Goal: Transaction & Acquisition: Subscribe to service/newsletter

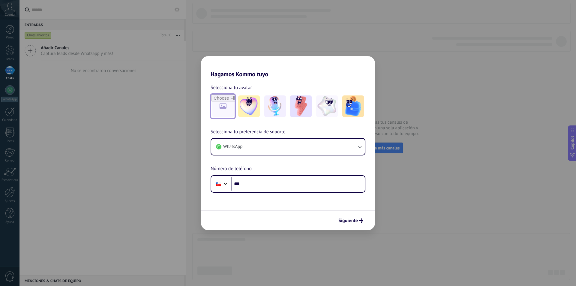
click at [226, 102] on input "file" at bounding box center [222, 105] width 23 height 23
type input "**********"
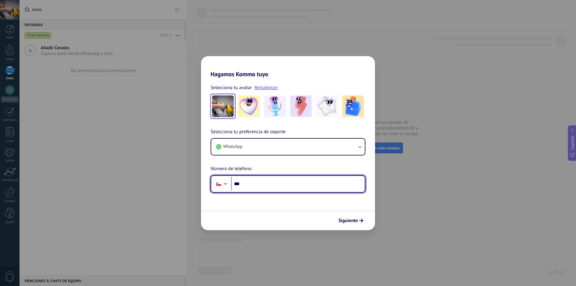
click at [267, 185] on input "***" at bounding box center [298, 184] width 134 height 14
type input "**********"
click at [360, 221] on icon "submit" at bounding box center [361, 220] width 4 height 4
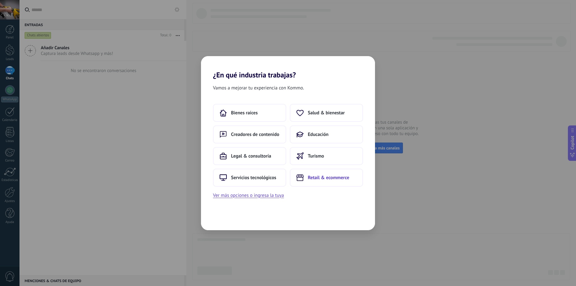
click at [332, 184] on button "Retail & ecommerce" at bounding box center [326, 178] width 73 height 18
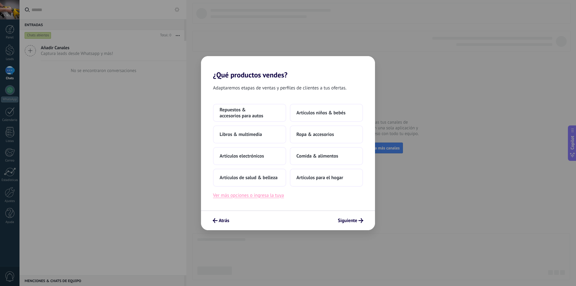
click at [274, 195] on button "Ver más opciones o ingresa la tuya" at bounding box center [248, 195] width 71 height 8
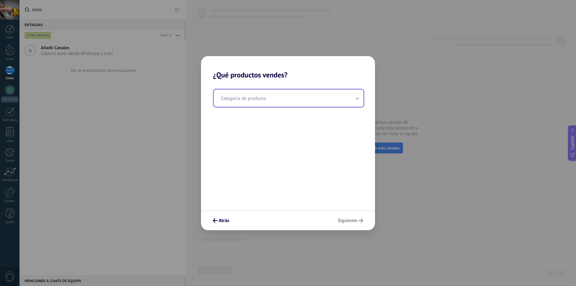
click at [290, 99] on input "text" at bounding box center [289, 97] width 150 height 17
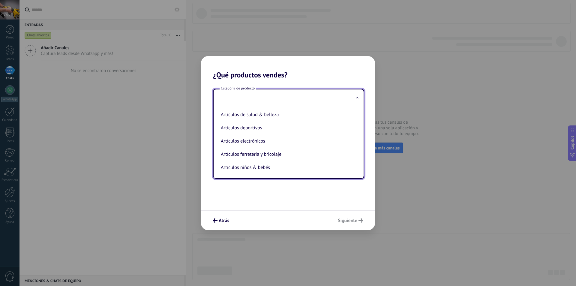
click at [358, 97] on icon at bounding box center [357, 97] width 2 height 1
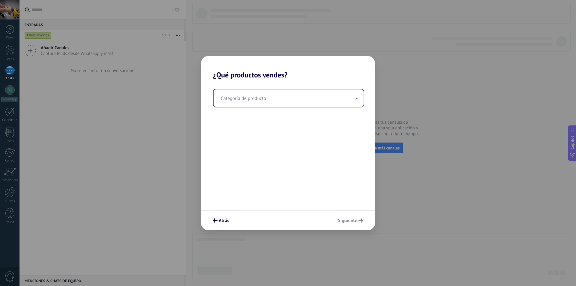
click at [358, 97] on span at bounding box center [357, 98] width 3 height 6
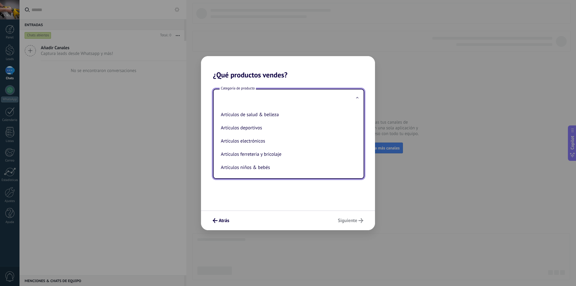
click at [358, 97] on icon at bounding box center [357, 97] width 2 height 1
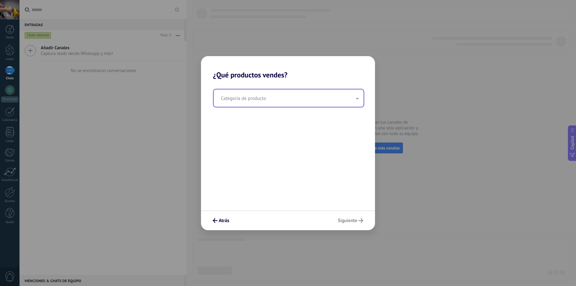
click at [279, 99] on input "text" at bounding box center [289, 97] width 150 height 17
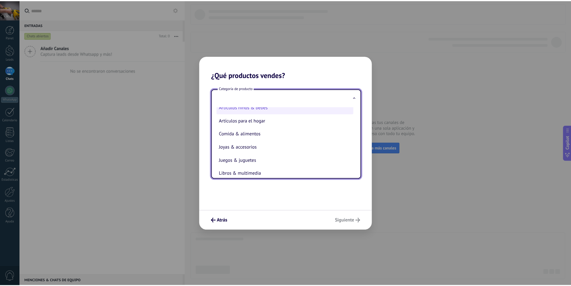
scroll to position [30, 0]
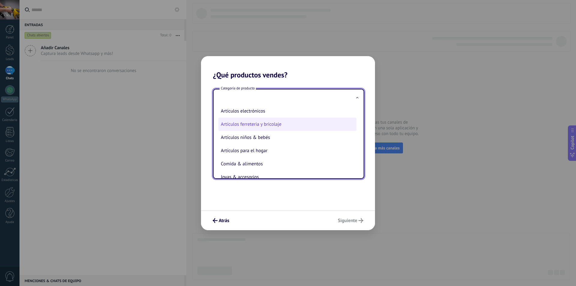
click at [274, 128] on li "Artículos ferreteria y bricolaje" at bounding box center [287, 124] width 138 height 13
type input "**********"
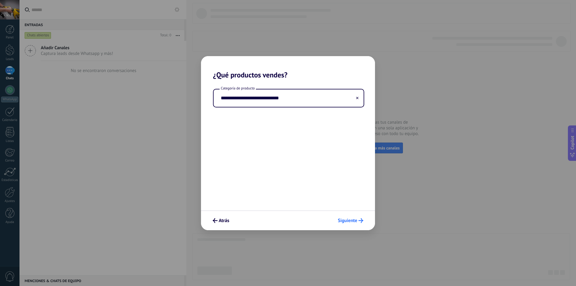
click at [362, 220] on icon "submit" at bounding box center [360, 220] width 5 height 5
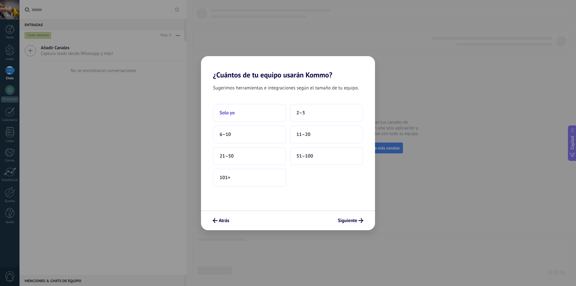
click at [265, 112] on button "Solo yo" at bounding box center [249, 113] width 73 height 18
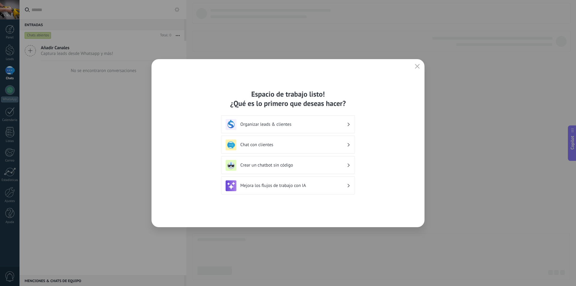
click at [290, 164] on h3 "Crear un chatbot sin código" at bounding box center [293, 165] width 106 height 6
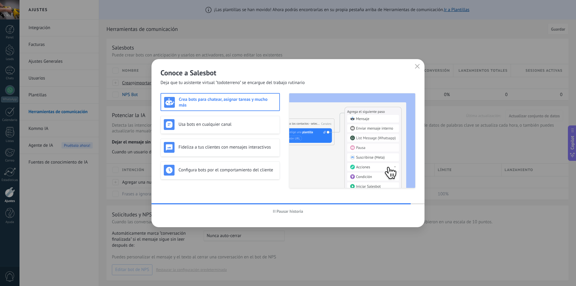
click at [280, 121] on div "Crea bots para chatear, asignar tareas y mucho más Usa bots en cualquier canal …" at bounding box center [287, 140] width 255 height 95
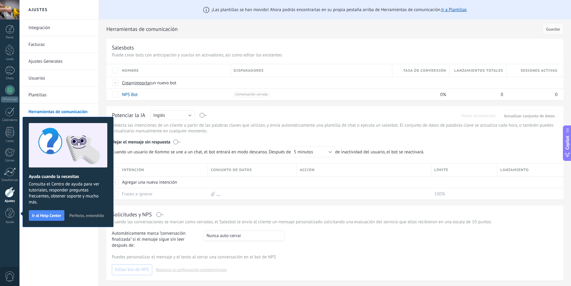
click at [42, 235] on div "Integración Facturas Ajustes Generales Usuarios Plantillas Herramientas de comu…" at bounding box center [58, 152] width 79 height 266
click at [88, 212] on button "Perfecto, entendido" at bounding box center [87, 215] width 40 height 9
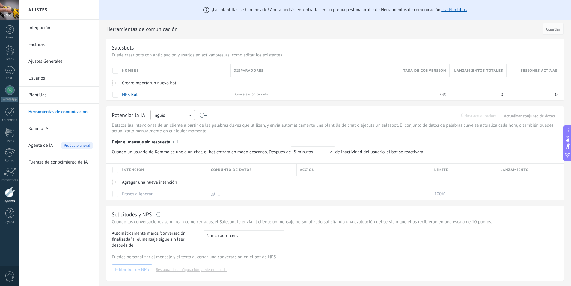
click at [185, 112] on button "Inglés" at bounding box center [173, 115] width 44 height 10
click at [180, 136] on span "Español" at bounding box center [170, 136] width 46 height 6
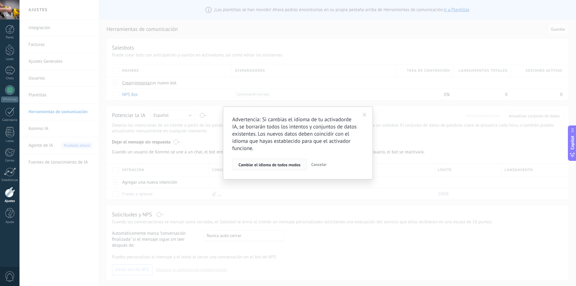
click at [283, 165] on span "Cambiar el idioma de todos modos" at bounding box center [269, 165] width 62 height 4
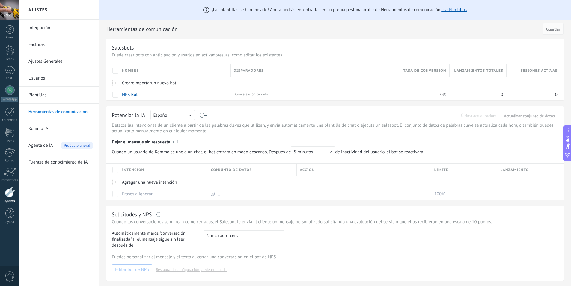
click at [119, 69] on div "Nombre" at bounding box center [175, 70] width 112 height 13
drag, startPoint x: 130, startPoint y: 83, endPoint x: 125, endPoint y: 83, distance: 5.1
click at [125, 83] on span "Crear" at bounding box center [127, 83] width 10 height 6
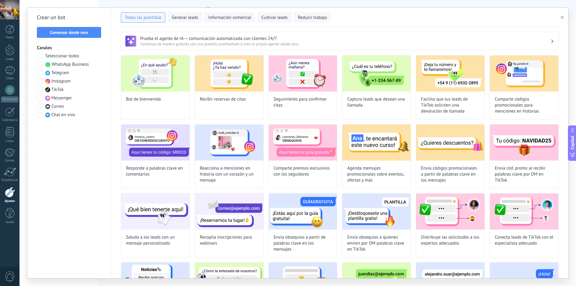
click at [40, 64] on span at bounding box center [39, 63] width 5 height 5
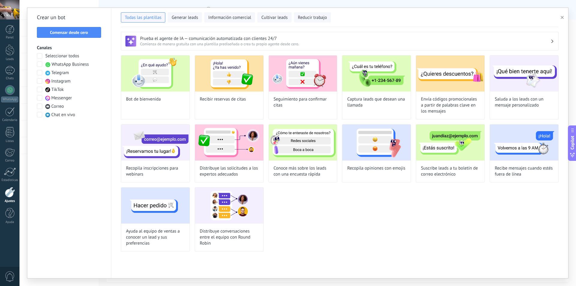
click at [37, 79] on span at bounding box center [39, 80] width 5 height 5
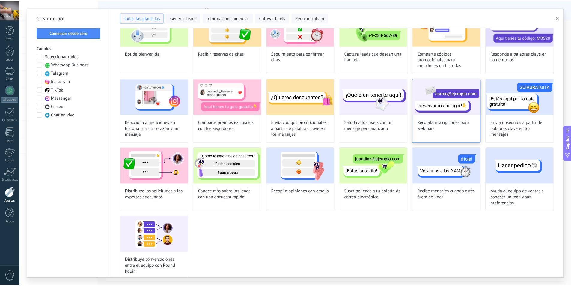
scroll to position [53, 0]
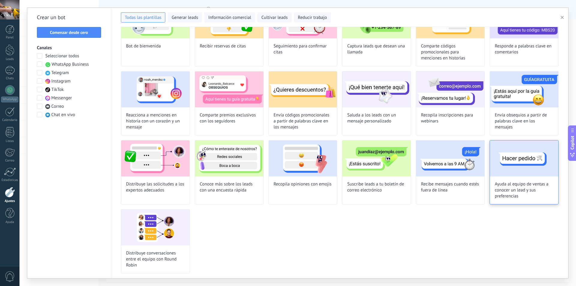
click at [507, 151] on img at bounding box center [524, 158] width 68 height 36
type input "**********"
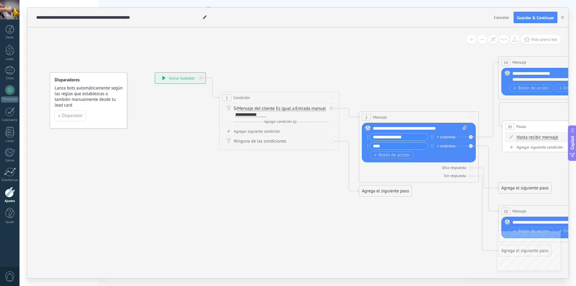
click at [178, 79] on div "**********" at bounding box center [180, 78] width 50 height 11
click at [164, 77] on icon at bounding box center [163, 78] width 3 height 4
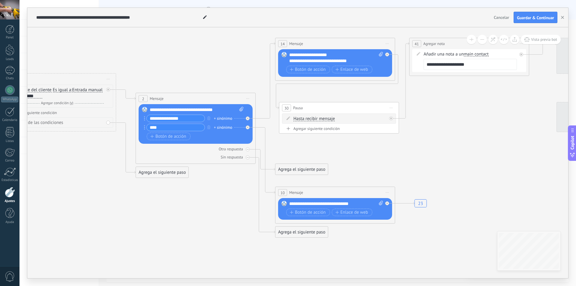
drag, startPoint x: 427, startPoint y: 223, endPoint x: 204, endPoint y: 205, distance: 224.2
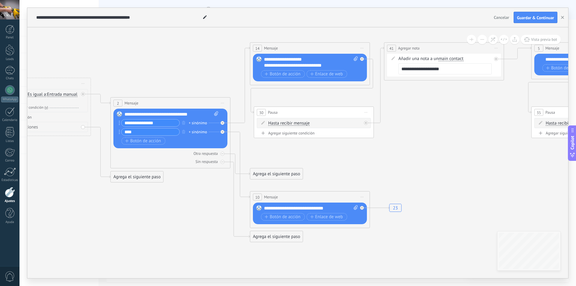
drag, startPoint x: 467, startPoint y: 161, endPoint x: 418, endPoint y: 154, distance: 48.8
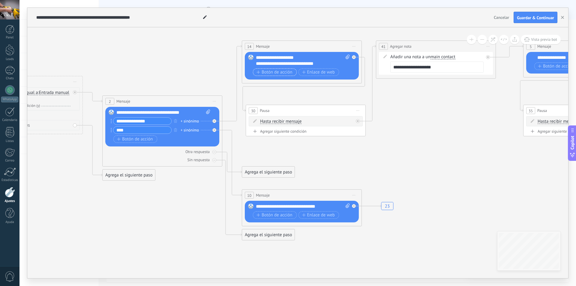
click at [274, 70] on span "Botón de acción" at bounding box center [274, 72] width 36 height 5
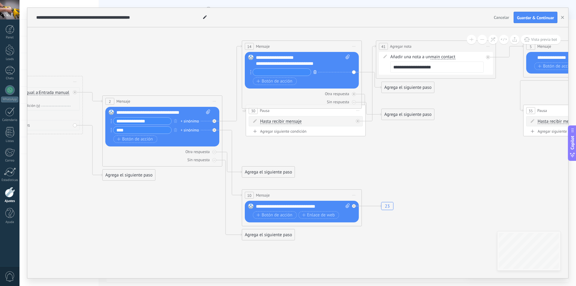
click at [315, 70] on icon "button" at bounding box center [314, 72] width 3 height 4
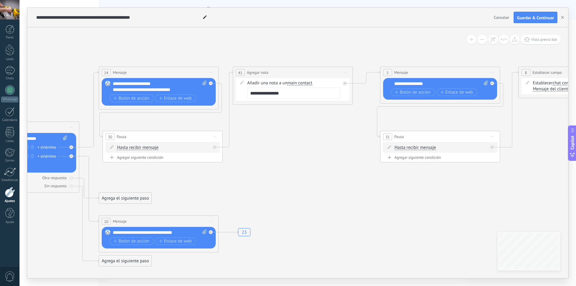
drag, startPoint x: 495, startPoint y: 169, endPoint x: 310, endPoint y: 148, distance: 186.3
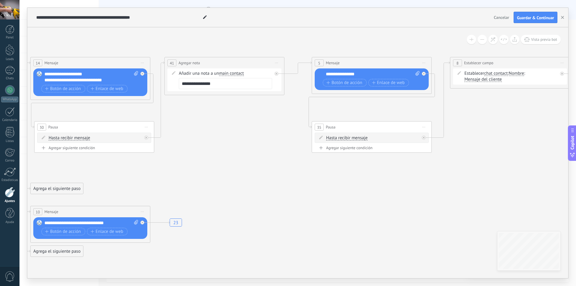
drag, startPoint x: 409, startPoint y: 193, endPoint x: 340, endPoint y: 183, distance: 69.4
click at [340, 183] on icon "23" at bounding box center [559, 157] width 2044 height 500
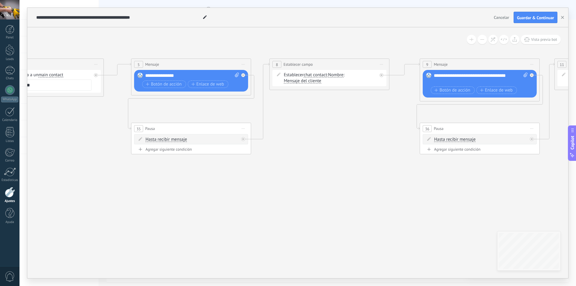
drag, startPoint x: 489, startPoint y: 152, endPoint x: 315, endPoint y: 154, distance: 174.0
click at [313, 154] on icon "23" at bounding box center [378, 159] width 2044 height 500
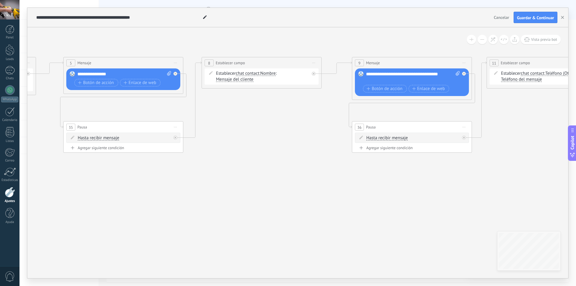
drag, startPoint x: 461, startPoint y: 187, endPoint x: 397, endPoint y: 103, distance: 105.0
click at [393, 182] on icon "23" at bounding box center [310, 157] width 2044 height 500
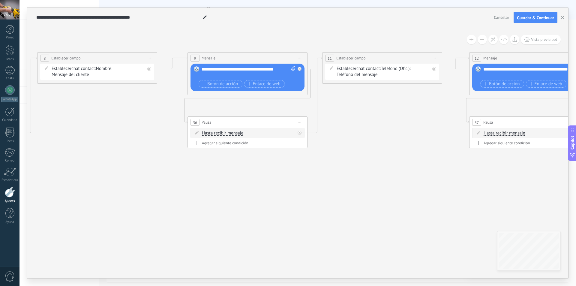
drag, startPoint x: 523, startPoint y: 135, endPoint x: 360, endPoint y: 133, distance: 163.8
click at [360, 133] on icon "23" at bounding box center [146, 152] width 2044 height 500
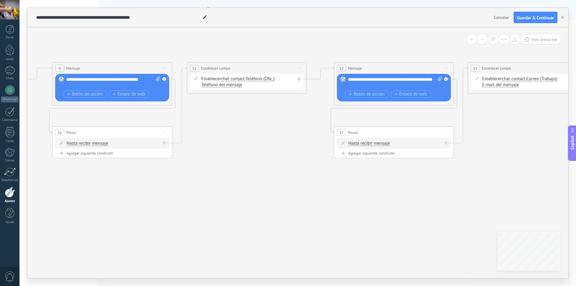
drag, startPoint x: 389, startPoint y: 147, endPoint x: 254, endPoint y: 156, distance: 135.0
click at [252, 157] on icon "23" at bounding box center [11, 162] width 2044 height 500
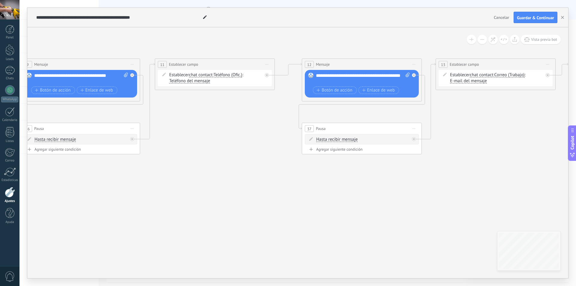
drag, startPoint x: 453, startPoint y: 193, endPoint x: 341, endPoint y: 162, distance: 116.4
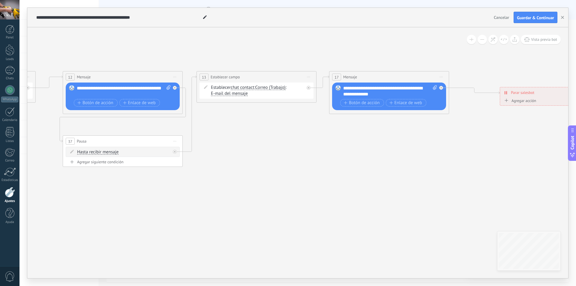
drag, startPoint x: 476, startPoint y: 114, endPoint x: 299, endPoint y: 125, distance: 177.0
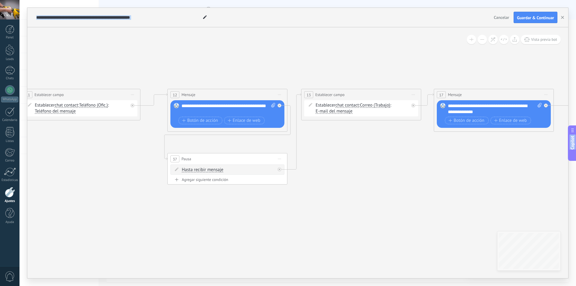
drag, startPoint x: 469, startPoint y: 133, endPoint x: 433, endPoint y: 121, distance: 38.2
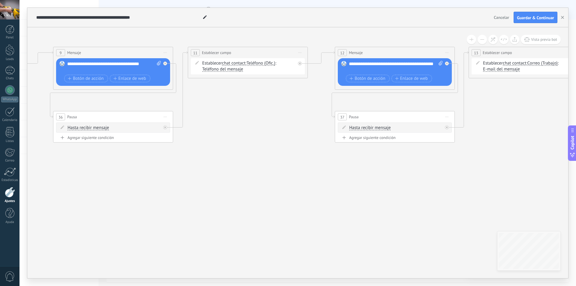
drag, startPoint x: 286, startPoint y: 184, endPoint x: 532, endPoint y: 132, distance: 251.6
click at [558, 135] on icon "23" at bounding box center [12, 147] width 2044 height 500
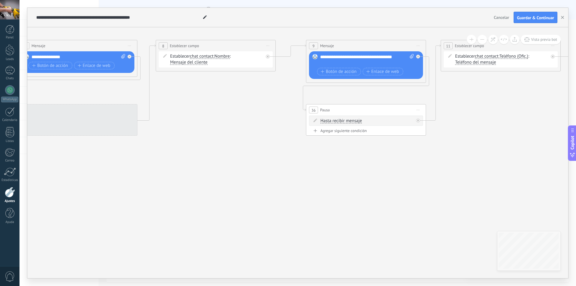
drag, startPoint x: 328, startPoint y: 132, endPoint x: 512, endPoint y: 138, distance: 184.6
click at [512, 138] on icon "23" at bounding box center [265, 140] width 2044 height 500
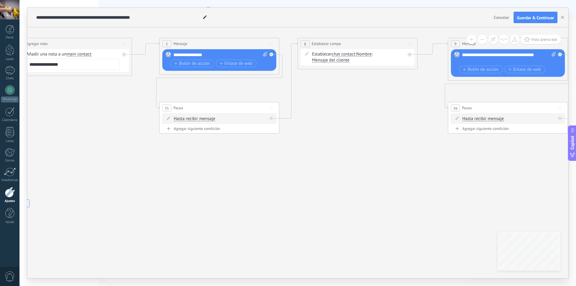
drag, startPoint x: 251, startPoint y: 148, endPoint x: 445, endPoint y: 156, distance: 193.9
click at [406, 148] on icon "23" at bounding box center [406, 138] width 2044 height 500
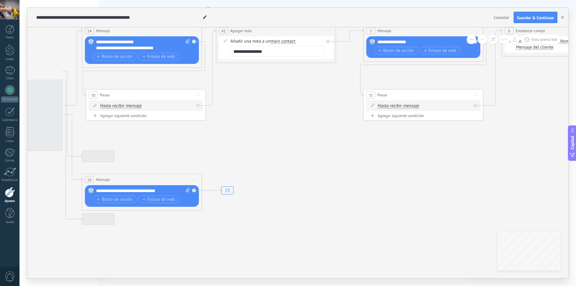
drag, startPoint x: 220, startPoint y: 180, endPoint x: 373, endPoint y: 165, distance: 153.7
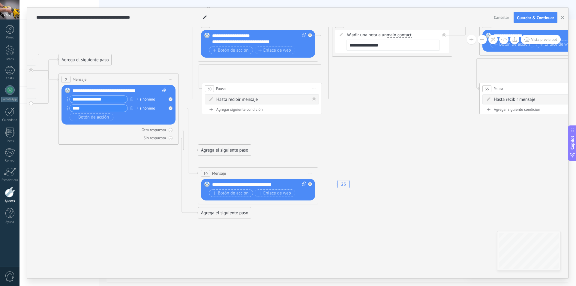
drag, startPoint x: 298, startPoint y: 160, endPoint x: 415, endPoint y: 154, distance: 116.9
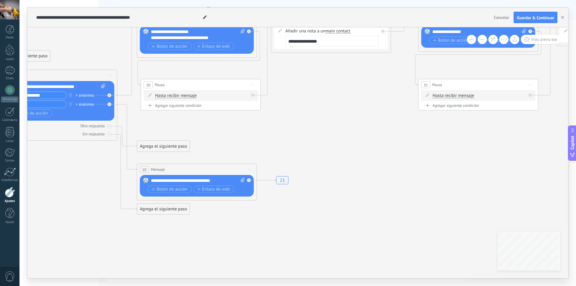
drag, startPoint x: 401, startPoint y: 102, endPoint x: 346, endPoint y: 94, distance: 55.1
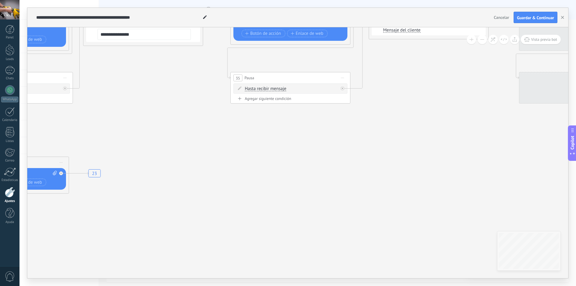
drag, startPoint x: 485, startPoint y: 152, endPoint x: 363, endPoint y: 164, distance: 122.1
click at [298, 141] on icon "23" at bounding box center [478, 108] width 2044 height 500
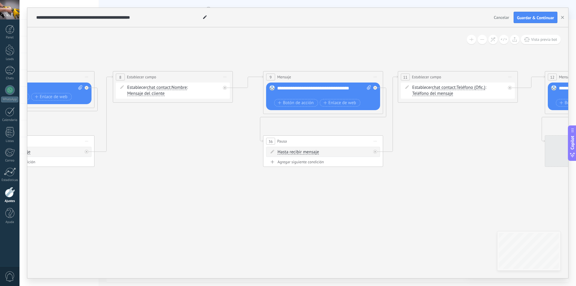
drag, startPoint x: 500, startPoint y: 151, endPoint x: 259, endPoint y: 208, distance: 248.6
click at [252, 211] on icon "23" at bounding box center [222, 171] width 2044 height 500
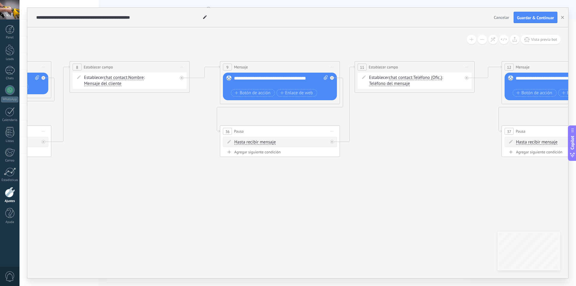
drag, startPoint x: 465, startPoint y: 148, endPoint x: 416, endPoint y: 123, distance: 55.1
click at [420, 137] on icon "23" at bounding box center [178, 161] width 2044 height 500
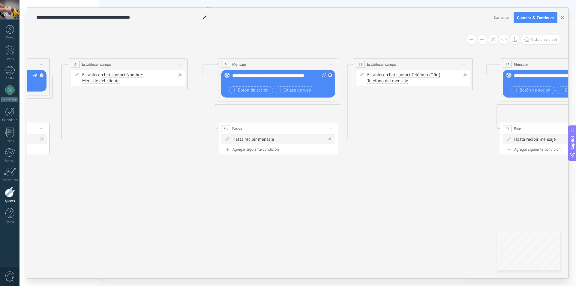
click at [330, 73] on div at bounding box center [331, 73] width 7 height 7
click at [464, 74] on icon at bounding box center [465, 75] width 2 height 2
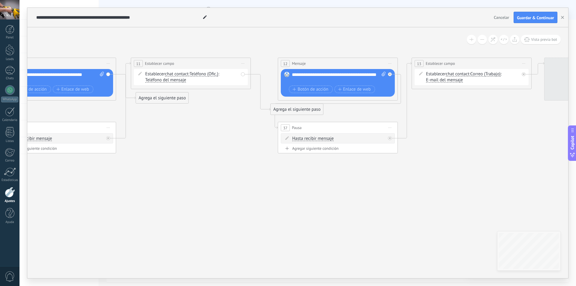
drag, startPoint x: 456, startPoint y: 157, endPoint x: 232, endPoint y: 153, distance: 224.4
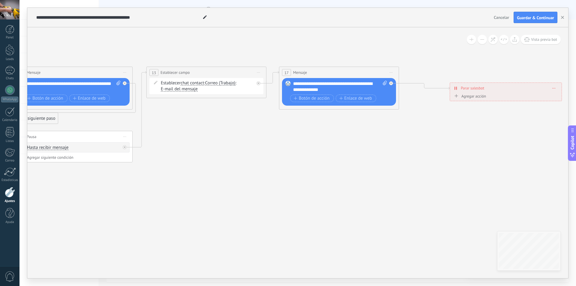
drag, startPoint x: 458, startPoint y: 127, endPoint x: 202, endPoint y: 129, distance: 256.8
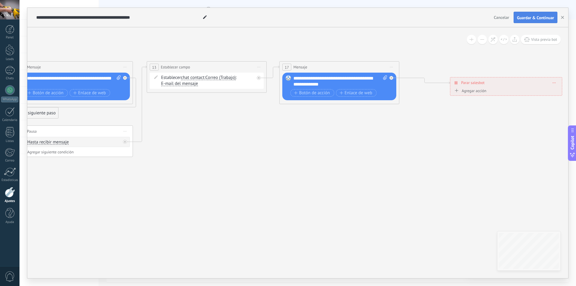
click at [520, 16] on span "Guardar & Continuar" at bounding box center [535, 18] width 37 height 4
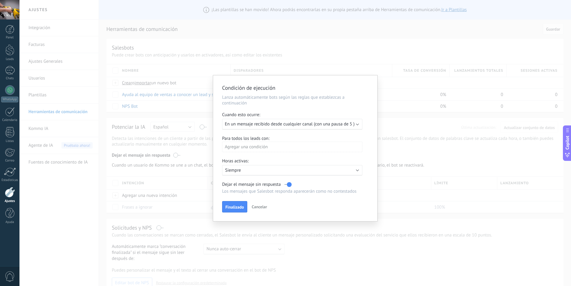
click at [324, 123] on span "En un mensaje recibido desde cualquier canal (con una pausa de 5 )" at bounding box center [290, 124] width 130 height 6
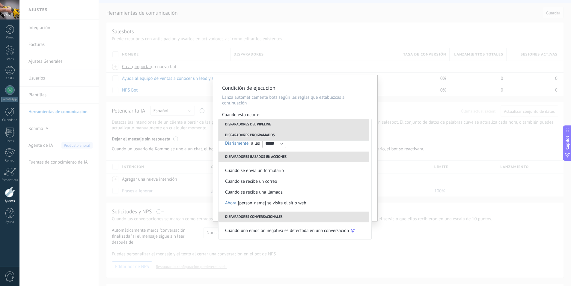
scroll to position [30, 0]
click at [362, 244] on div "Condición de ejecución Lanza automáticamente bots según las reglas que establez…" at bounding box center [295, 143] width 552 height 286
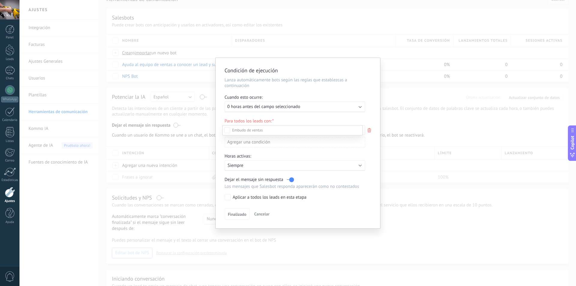
click at [372, 156] on div at bounding box center [297, 143] width 556 height 286
drag, startPoint x: 246, startPoint y: 165, endPoint x: 248, endPoint y: 168, distance: 3.8
click at [248, 168] on p "Siempre" at bounding box center [277, 167] width 105 height 6
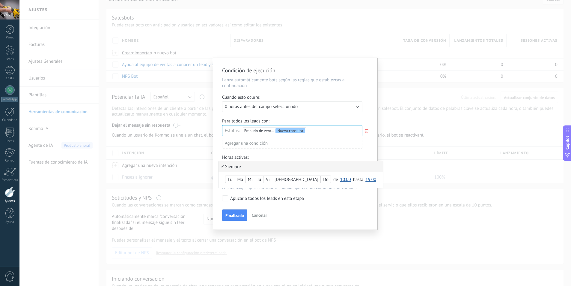
click at [233, 176] on div "Lu" at bounding box center [230, 179] width 9 height 8
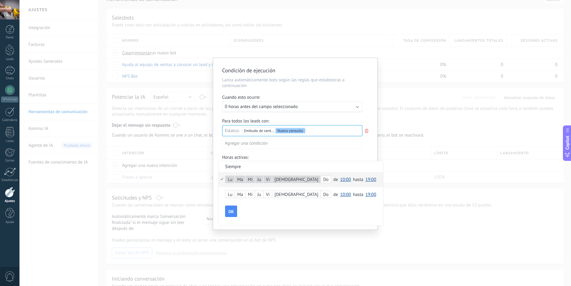
click at [340, 178] on span "10:00" at bounding box center [345, 180] width 11 height 6
click at [338, 198] on span "09:30" at bounding box center [346, 195] width 17 height 6
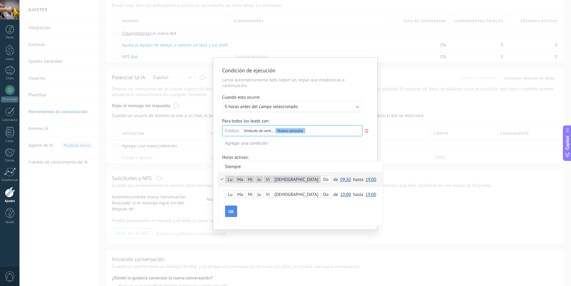
scroll to position [60, 0]
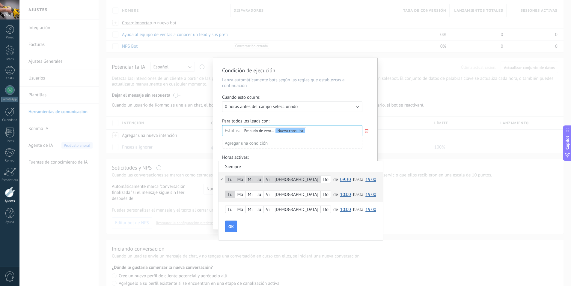
click at [242, 193] on div "Ma" at bounding box center [240, 194] width 10 height 8
drag, startPoint x: 241, startPoint y: 196, endPoint x: 242, endPoint y: 192, distance: 3.6
click at [241, 195] on div "Ma" at bounding box center [240, 194] width 10 height 8
click at [340, 194] on span "10:00" at bounding box center [345, 195] width 11 height 6
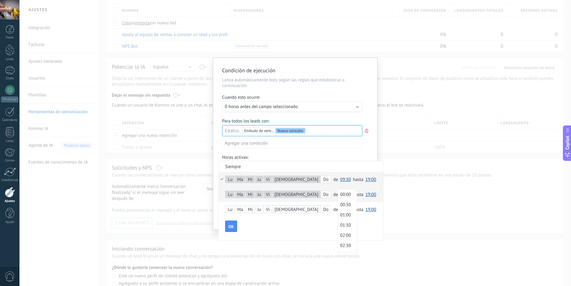
scroll to position [178, 0]
click at [338, 209] on span "09:30" at bounding box center [346, 210] width 17 height 6
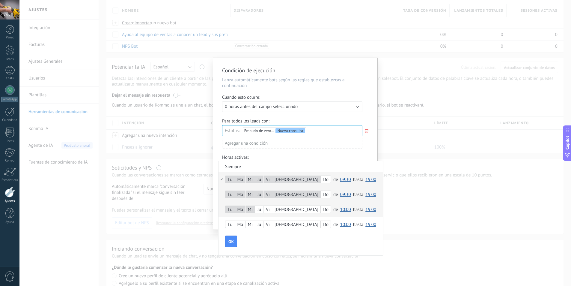
click at [263, 209] on div "Ju" at bounding box center [259, 209] width 8 height 8
click at [278, 211] on div "[DEMOGRAPHIC_DATA]" at bounding box center [296, 209] width 48 height 8
click at [340, 208] on span "10:00" at bounding box center [345, 210] width 11 height 6
click at [338, 225] on span "09:30" at bounding box center [346, 225] width 17 height 6
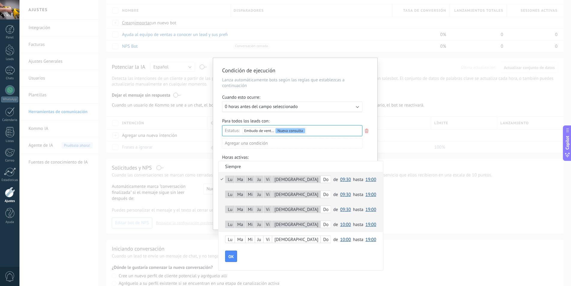
click at [340, 224] on span "10:00" at bounding box center [345, 225] width 11 height 6
click at [338, 238] on span "09:30" at bounding box center [346, 240] width 17 height 6
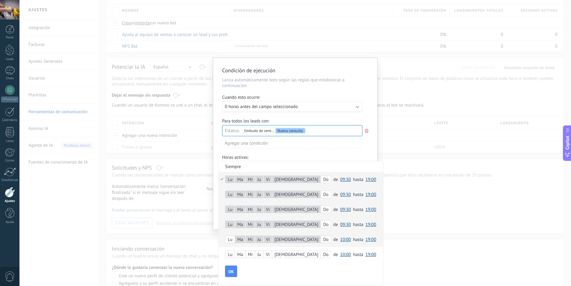
click at [232, 238] on div "Lu" at bounding box center [230, 239] width 9 height 8
click at [340, 240] on span "10:00" at bounding box center [345, 240] width 11 height 6
click at [338, 200] on span "09:30" at bounding box center [346, 201] width 17 height 6
click at [228, 271] on button "OK" at bounding box center [231, 270] width 12 height 11
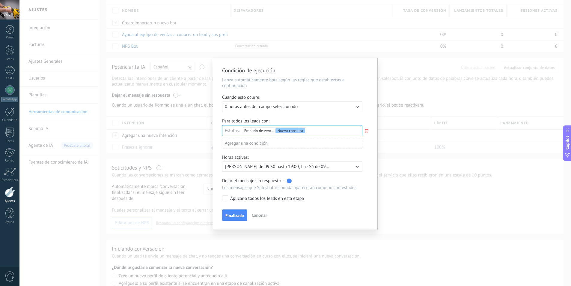
click at [229, 197] on label "Aplicar a todos los leads en esta etapa" at bounding box center [291, 198] width 138 height 6
click at [239, 214] on span "Finalizado" at bounding box center [235, 215] width 19 height 4
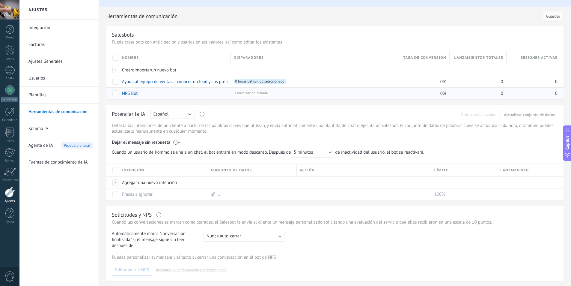
scroll to position [0, 0]
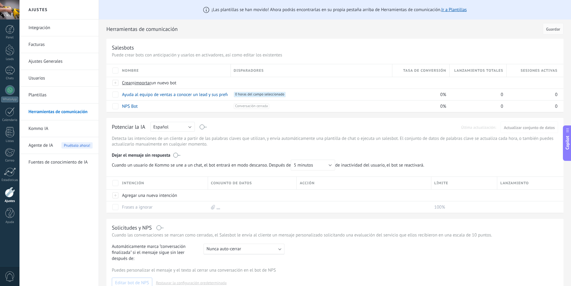
click at [567, 155] on icon at bounding box center [568, 155] width 6 height 6
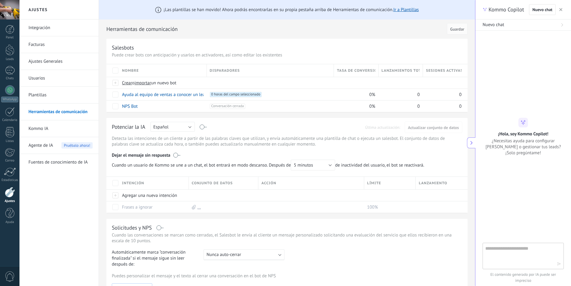
click at [472, 141] on icon at bounding box center [472, 143] width 4 height 4
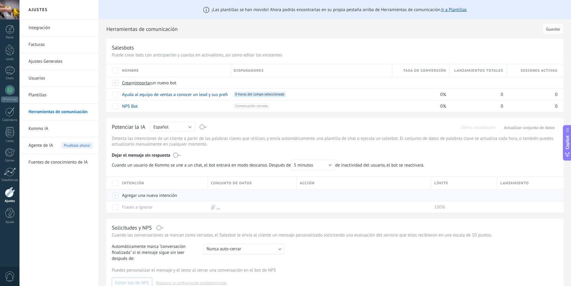
click at [128, 196] on div "Agregar una nueva intención" at bounding box center [162, 195] width 86 height 11
drag, startPoint x: 231, startPoint y: 216, endPoint x: 186, endPoint y: 216, distance: 44.7
click at [231, 215] on div "¡Las plantillas se han movido! Ahora podrás encontrarlas en su propia pestaña a…" at bounding box center [335, 198] width 472 height 397
click at [114, 194] on div at bounding box center [115, 195] width 7 height 5
drag, startPoint x: 244, startPoint y: 235, endPoint x: 234, endPoint y: 231, distance: 10.8
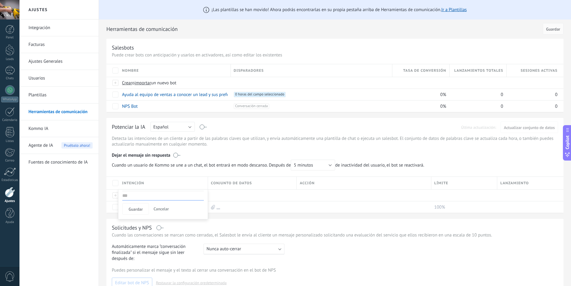
click at [244, 234] on p "Cuando las conversaciones se marcan como cerradas, el Salesbot le envía al clie…" at bounding box center [335, 235] width 447 height 6
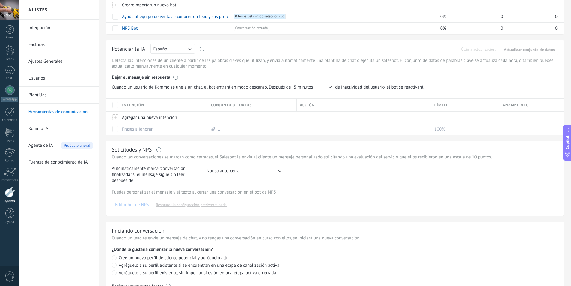
scroll to position [22, 0]
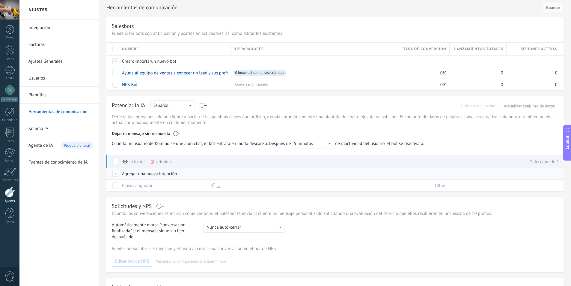
click at [126, 177] on div "Agregar una nueva intención" at bounding box center [162, 173] width 86 height 11
click at [157, 187] on span "Cancelar" at bounding box center [161, 186] width 15 height 5
click at [114, 161] on span at bounding box center [115, 162] width 6 height 6
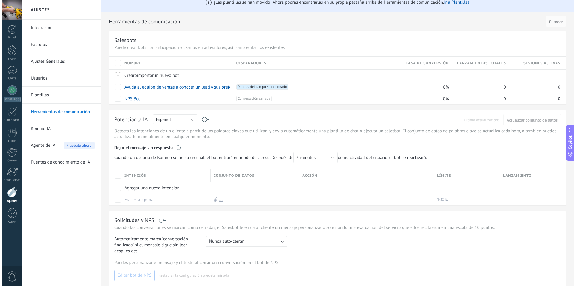
scroll to position [0, 0]
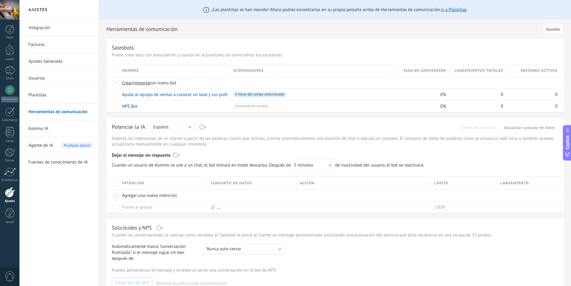
click at [50, 131] on link "Kommo IA" at bounding box center [60, 128] width 64 height 17
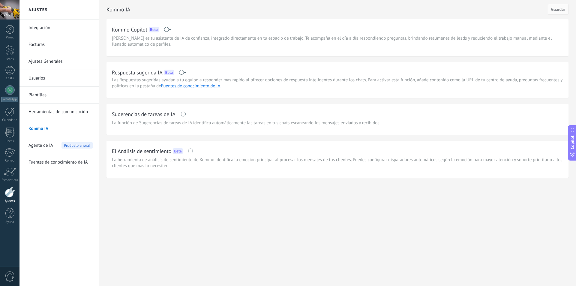
click at [78, 111] on link "Herramientas de comunicación" at bounding box center [60, 111] width 64 height 17
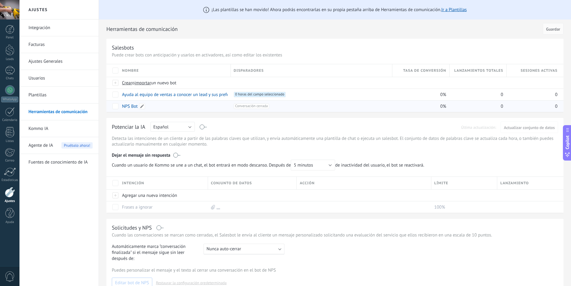
click at [129, 107] on link "NPS Bot" at bounding box center [130, 106] width 16 height 6
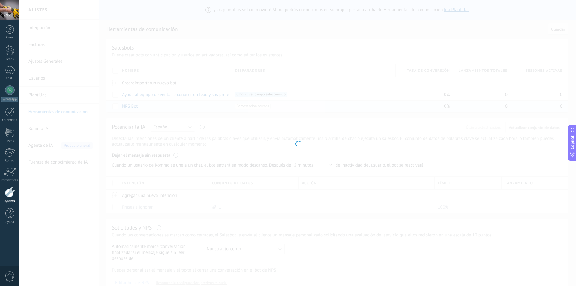
type input "*******"
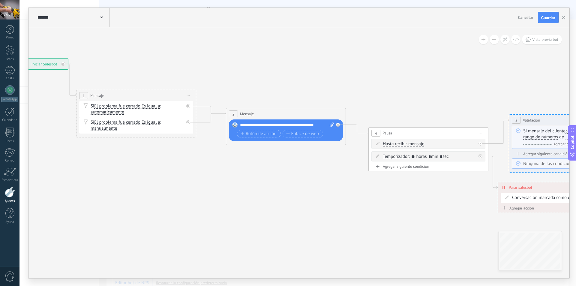
drag, startPoint x: 369, startPoint y: 181, endPoint x: 229, endPoint y: 166, distance: 141.2
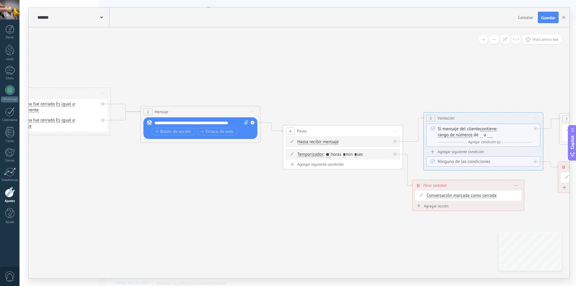
drag, startPoint x: 361, startPoint y: 183, endPoint x: 277, endPoint y: 181, distance: 84.3
click at [277, 181] on icon at bounding box center [576, 136] width 1589 height 460
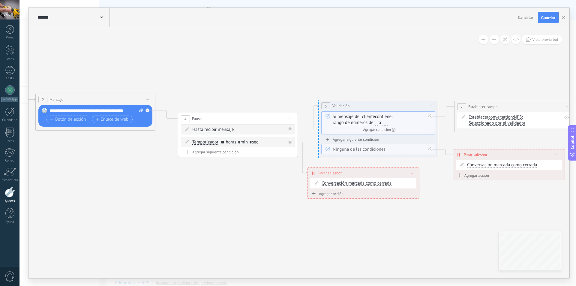
drag, startPoint x: 356, startPoint y: 194, endPoint x: 245, endPoint y: 182, distance: 111.7
click at [245, 182] on icon at bounding box center [471, 124] width 1589 height 460
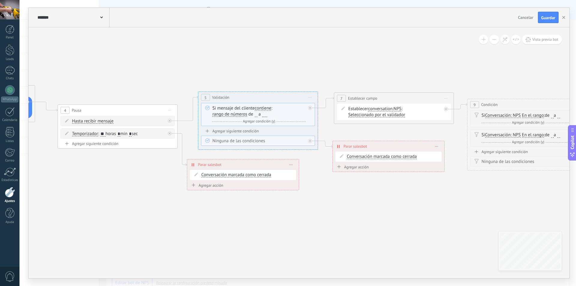
drag, startPoint x: 419, startPoint y: 218, endPoint x: 306, endPoint y: 210, distance: 114.0
click at [306, 210] on icon at bounding box center [351, 115] width 1589 height 460
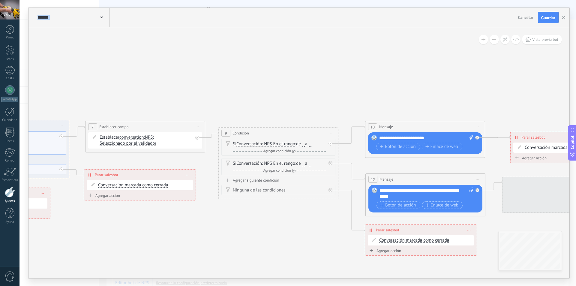
drag, startPoint x: 452, startPoint y: 203, endPoint x: 206, endPoint y: 225, distance: 246.7
click at [206, 229] on icon at bounding box center [102, 160] width 1589 height 492
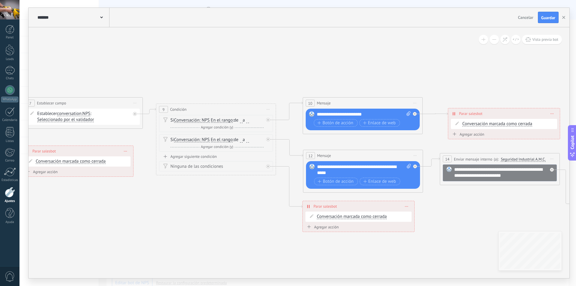
drag, startPoint x: 275, startPoint y: 226, endPoint x: 217, endPoint y: 175, distance: 76.7
click at [212, 197] on icon at bounding box center [40, 136] width 1589 height 492
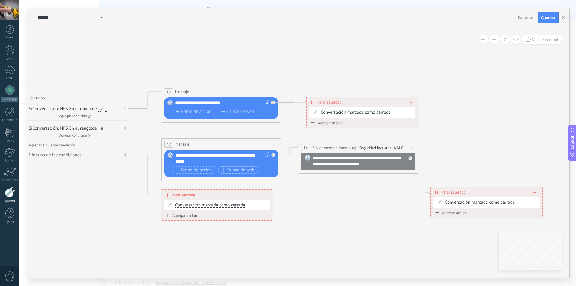
drag, startPoint x: 446, startPoint y: 221, endPoint x: 319, endPoint y: 217, distance: 126.7
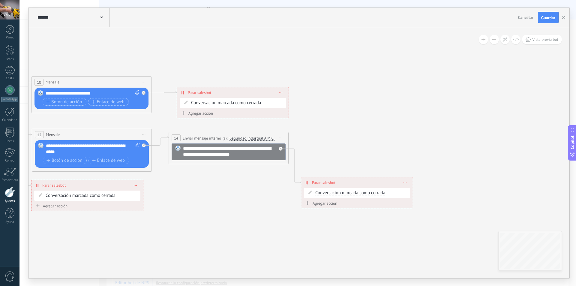
drag, startPoint x: 393, startPoint y: 200, endPoint x: 364, endPoint y: 162, distance: 47.5
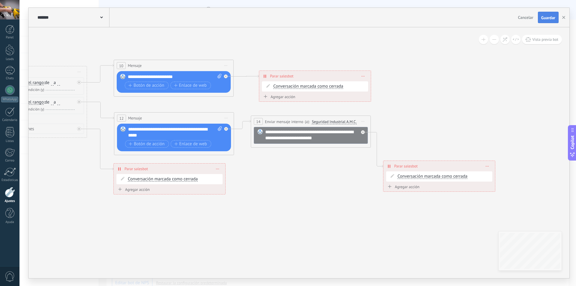
click at [548, 12] on button "Guardar" at bounding box center [548, 17] width 21 height 11
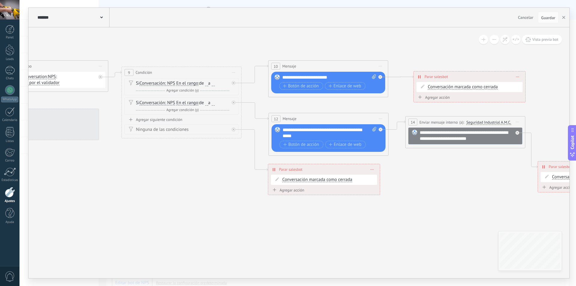
drag, startPoint x: 426, startPoint y: 114, endPoint x: 571, endPoint y: 114, distance: 144.9
click at [576, 113] on div "**********" at bounding box center [297, 143] width 556 height 286
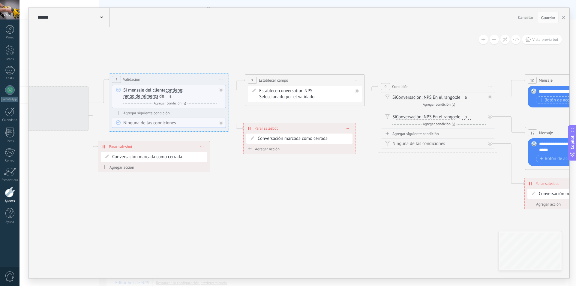
drag, startPoint x: 124, startPoint y: 158, endPoint x: 376, endPoint y: 173, distance: 252.2
click at [376, 173] on icon at bounding box center [262, 113] width 1589 height 492
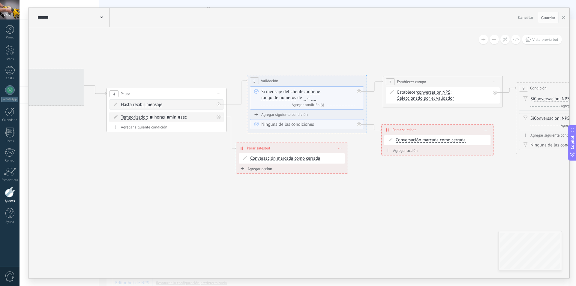
drag, startPoint x: 85, startPoint y: 174, endPoint x: 244, endPoint y: 179, distance: 159.7
click at [244, 179] on icon at bounding box center [400, 115] width 1589 height 492
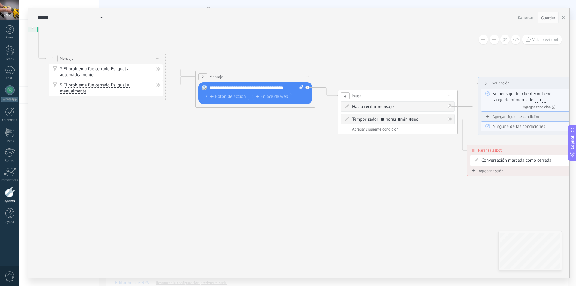
drag, startPoint x: 87, startPoint y: 160, endPoint x: 300, endPoint y: 157, distance: 212.4
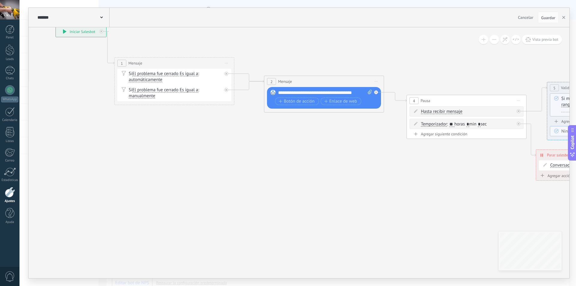
drag, startPoint x: 407, startPoint y: 175, endPoint x: 479, endPoint y: 178, distance: 71.5
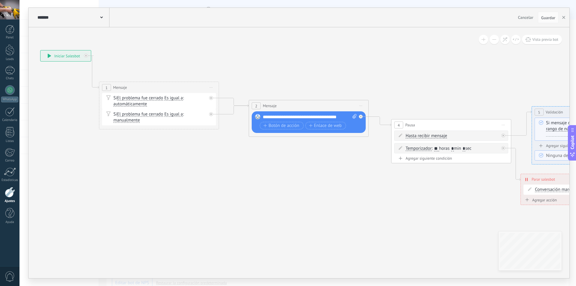
drag, startPoint x: 184, startPoint y: 160, endPoint x: 151, endPoint y: 171, distance: 34.8
click at [56, 54] on div "**********" at bounding box center [62, 55] width 50 height 11
click at [546, 20] on span "Guardar" at bounding box center [548, 18] width 14 height 4
click at [355, 128] on div "Reemplazar Quitar Convertir a mensaje de voz Arrastre la imagen aquí para adjun…" at bounding box center [305, 122] width 114 height 22
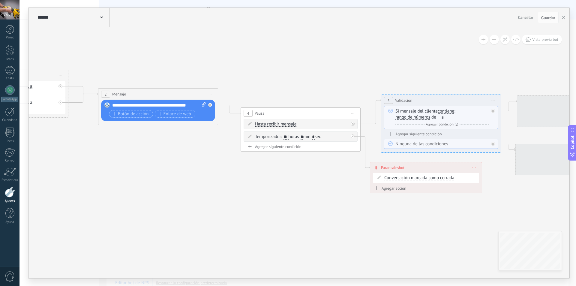
drag, startPoint x: 450, startPoint y: 179, endPoint x: 307, endPoint y: 166, distance: 143.1
click at [303, 168] on icon at bounding box center [534, 134] width 1589 height 492
click at [314, 123] on div "Hasta recibir mensaje Hasta recibir mensaje Excepto horas laborales Hasta que s…" at bounding box center [301, 124] width 93 height 6
click at [288, 123] on span "Hasta recibir mensaje" at bounding box center [275, 123] width 41 height 5
click at [288, 123] on button "Hasta recibir mensaje" at bounding box center [289, 123] width 75 height 11
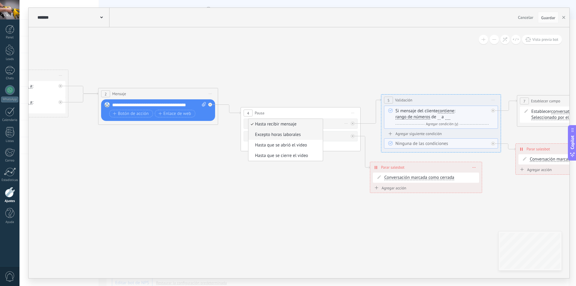
click at [294, 132] on span "Excepto horas laborales" at bounding box center [284, 135] width 73 height 6
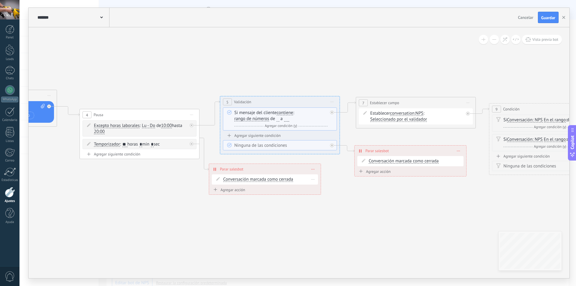
drag, startPoint x: 326, startPoint y: 163, endPoint x: 229, endPoint y: 177, distance: 98.2
click at [166, 165] on icon at bounding box center [373, 136] width 1589 height 492
click at [267, 118] on span "rango de números" at bounding box center [253, 118] width 35 height 5
click at [267, 118] on button "rango de números" at bounding box center [270, 118] width 75 height 11
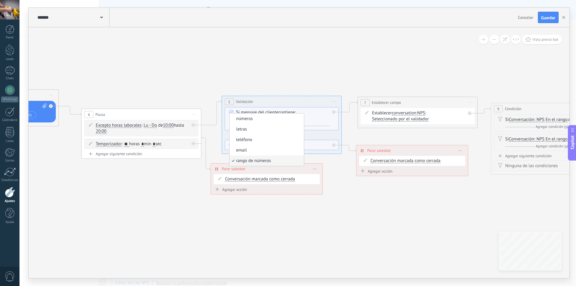
click at [293, 161] on span "rango de números" at bounding box center [265, 161] width 73 height 6
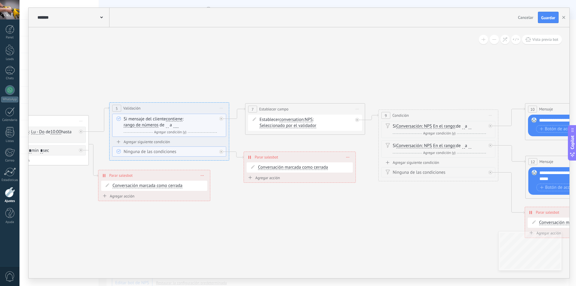
drag, startPoint x: 408, startPoint y: 213, endPoint x: 294, endPoint y: 214, distance: 114.0
click at [295, 216] on icon at bounding box center [262, 142] width 1589 height 492
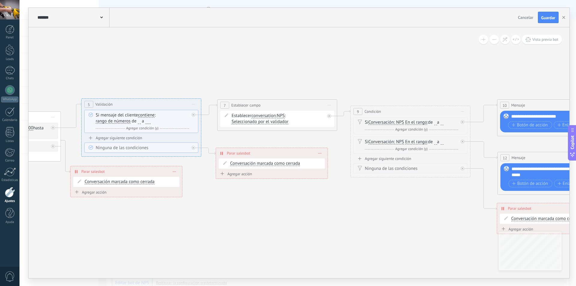
drag, startPoint x: 380, startPoint y: 207, endPoint x: 414, endPoint y: 143, distance: 72.3
click at [370, 172] on icon at bounding box center [234, 138] width 1589 height 492
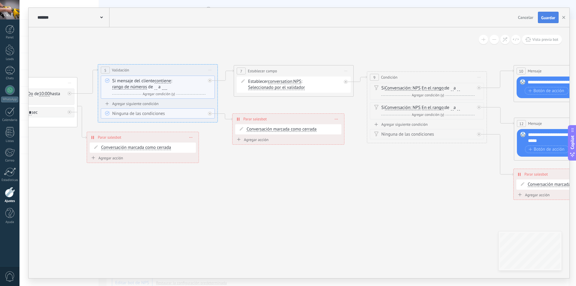
click at [549, 16] on span "Guardar" at bounding box center [548, 18] width 14 height 4
click at [554, 16] on div "Guardar" at bounding box center [548, 17] width 14 height 4
click at [563, 16] on button "button" at bounding box center [563, 17] width 9 height 11
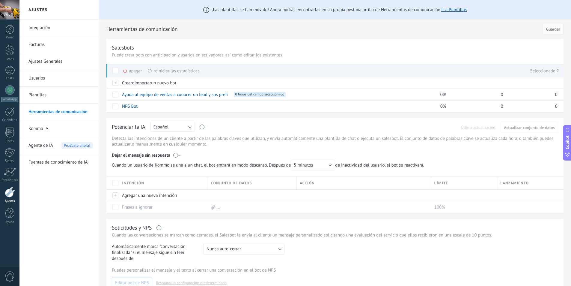
click at [118, 68] on span at bounding box center [115, 71] width 6 height 6
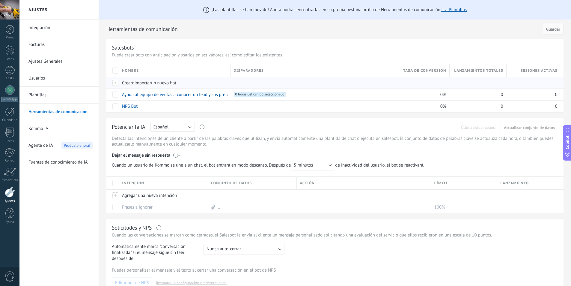
click at [133, 82] on span "o" at bounding box center [133, 83] width 2 height 6
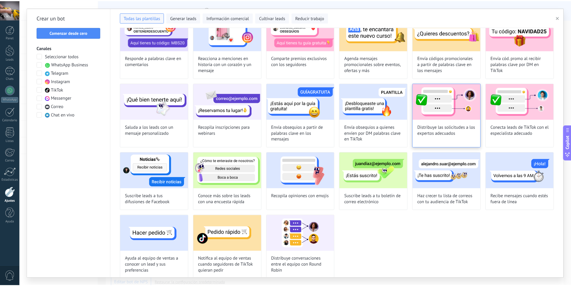
scroll to position [116, 0]
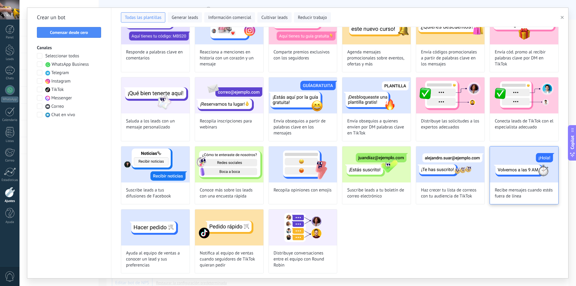
click at [523, 159] on img at bounding box center [524, 164] width 68 height 36
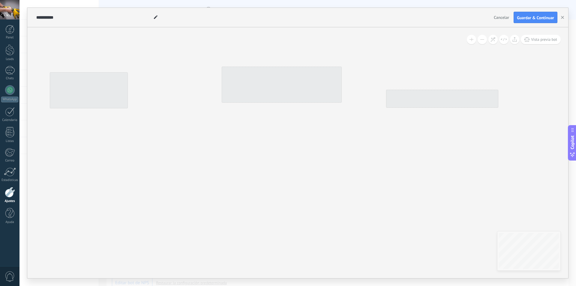
type input "**********"
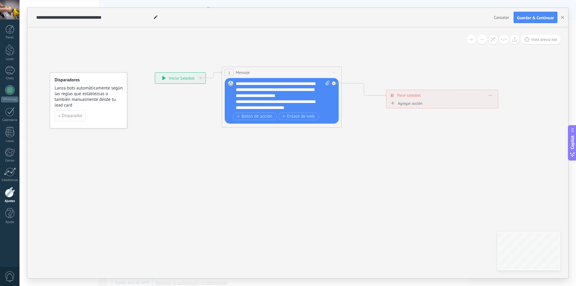
click at [270, 95] on div "**********" at bounding box center [283, 96] width 94 height 30
click at [282, 96] on div "**********" at bounding box center [283, 96] width 94 height 30
click at [301, 95] on div "**********" at bounding box center [283, 96] width 94 height 30
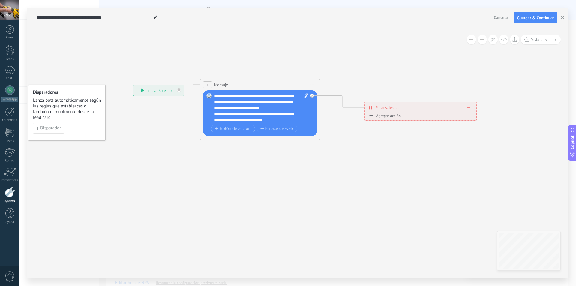
drag, startPoint x: 366, startPoint y: 160, endPoint x: 346, endPoint y: 169, distance: 21.1
click at [345, 170] on icon at bounding box center [304, 109] width 643 height 361
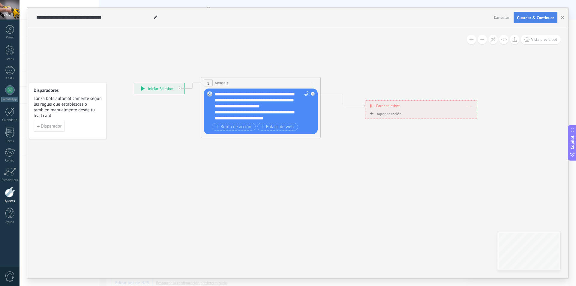
click at [540, 18] on span "Guardar & Continuar" at bounding box center [535, 18] width 37 height 4
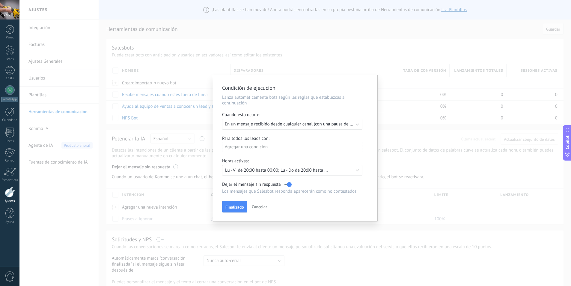
click at [250, 147] on div "Agregar una condición" at bounding box center [292, 147] width 140 height 10
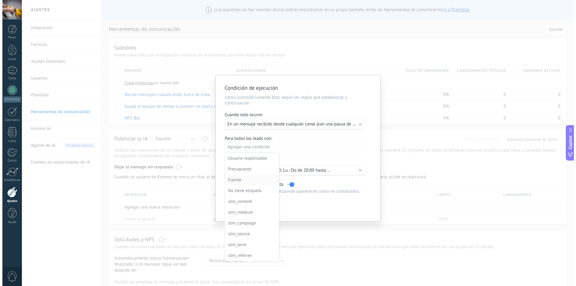
scroll to position [0, 0]
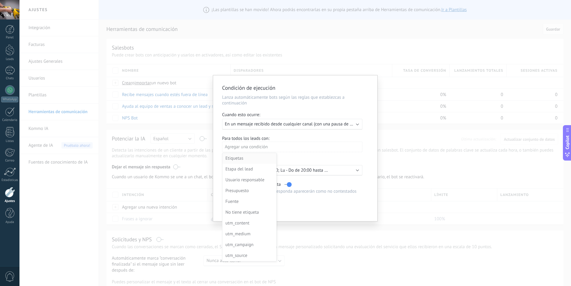
click at [261, 159] on div "Etiquetas" at bounding box center [249, 158] width 47 height 8
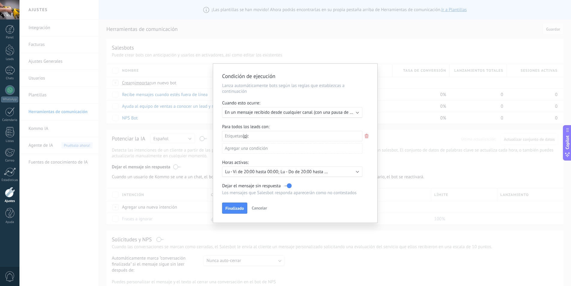
click at [277, 149] on div "Agregar una condición" at bounding box center [292, 148] width 140 height 10
click at [302, 158] on div at bounding box center [295, 143] width 164 height 159
click at [270, 175] on div "Activo: Lu - Vi de 20:00 hasta 00:00; Lu - Do de 20:00 hasta 00:00; Lu - Do de …" at bounding box center [292, 171] width 140 height 10
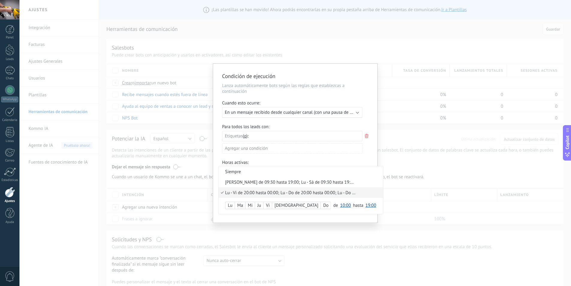
click at [364, 253] on div "Condición de ejecución Lanza automáticamente bots según las reglas que establez…" at bounding box center [295, 143] width 552 height 286
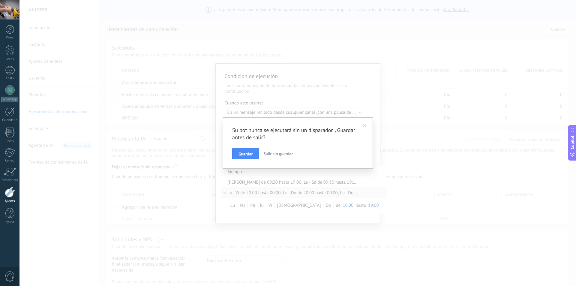
click at [363, 126] on span at bounding box center [365, 126] width 4 height 4
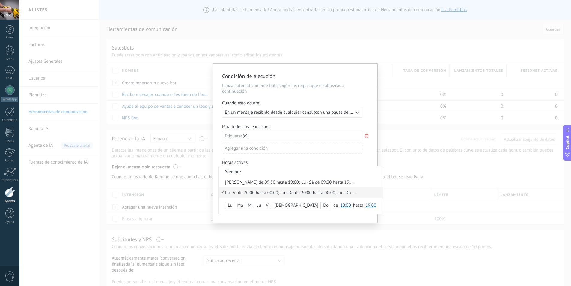
click at [289, 135] on div "Etiquetas y o o" at bounding box center [292, 136] width 140 height 10
click at [312, 115] on span "En un mensaje recibido desde cualquier canal (con una pausa de un día)" at bounding box center [294, 112] width 138 height 6
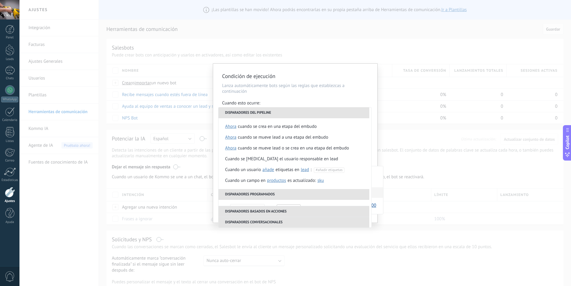
click at [317, 94] on p "Lanza automáticamente bots según las reglas que establezcas a continuación" at bounding box center [295, 88] width 146 height 11
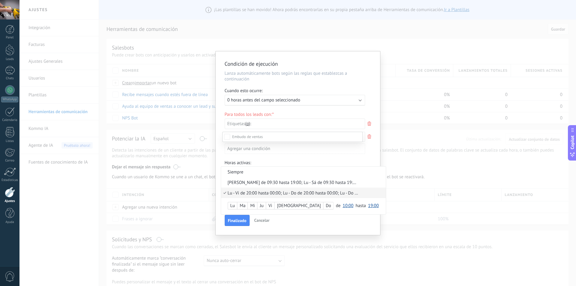
click at [328, 77] on div at bounding box center [297, 143] width 556 height 286
click at [0, 0] on div "Leads Entrantes Nueva consulta Cualificado Cotización enviada Pedido creado Ped…" at bounding box center [0, 0] width 0 height 0
click at [351, 210] on div "Leads Entrantes Nueva consulta Cualificado Cotización enviada Pedido creado Ped…" at bounding box center [292, 208] width 140 height 153
click at [355, 221] on div "Finalizado Cancelar" at bounding box center [295, 221] width 146 height 11
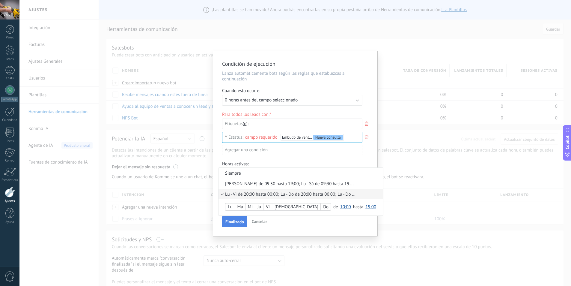
click at [240, 220] on span "Finalizado" at bounding box center [235, 222] width 19 height 4
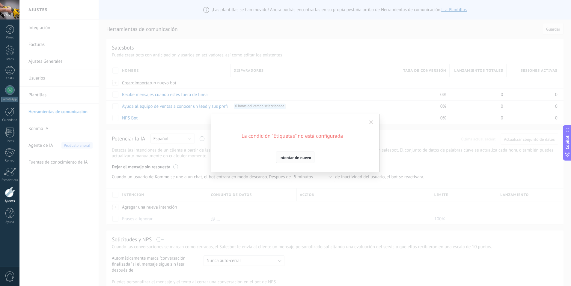
click at [301, 155] on button "Intentar de nuevo" at bounding box center [295, 156] width 38 height 11
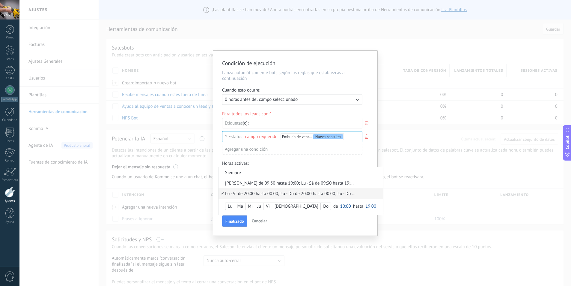
click at [0, 0] on div "Leads Entrantes Nueva consulta Cualificado Cotización enviada Pedido creado Ped…" at bounding box center [0, 0] width 0 height 0
click at [246, 122] on div at bounding box center [297, 143] width 556 height 286
click at [246, 122] on span "o" at bounding box center [245, 123] width 2 height 6
click at [245, 126] on span "y" at bounding box center [242, 124] width 9 height 6
click at [236, 123] on span "Etiquetas" at bounding box center [234, 123] width 18 height 6
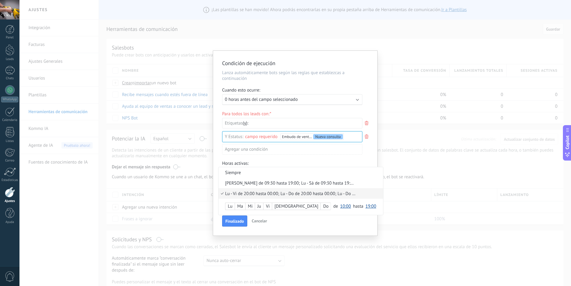
click at [235, 123] on span "Etiquetas" at bounding box center [234, 123] width 18 height 6
click at [268, 127] on input "text" at bounding box center [267, 123] width 30 height 10
click at [241, 221] on span "Finalizado" at bounding box center [235, 221] width 19 height 4
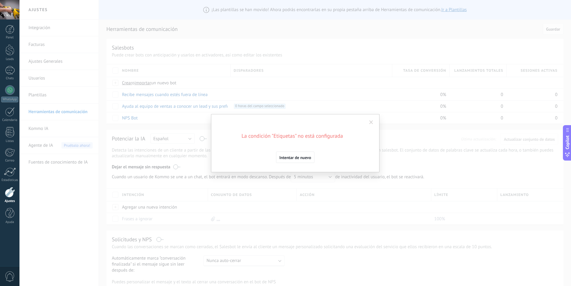
click at [374, 122] on span at bounding box center [372, 122] width 10 height 10
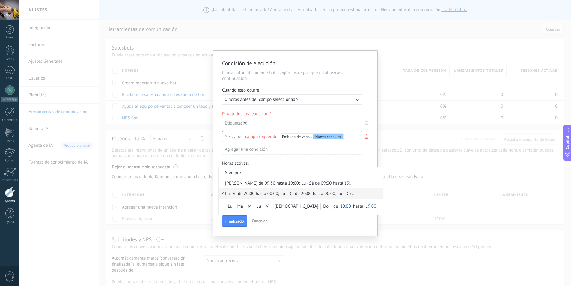
click at [260, 220] on span "Cancelar" at bounding box center [259, 220] width 15 height 5
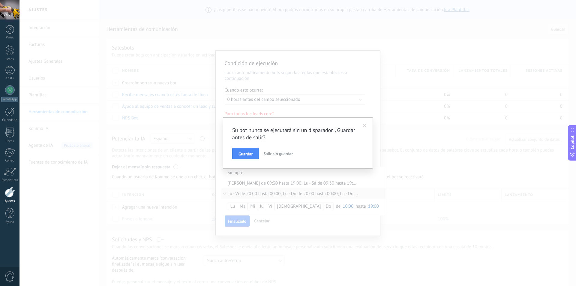
click at [275, 152] on span "Salir sin guardar" at bounding box center [277, 153] width 29 height 5
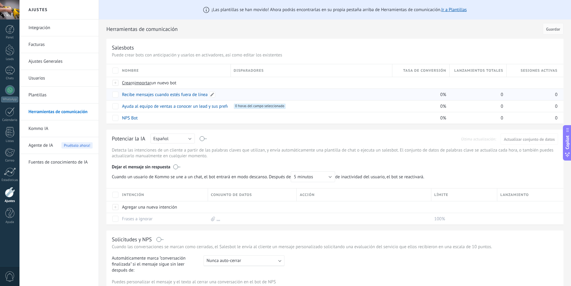
click at [163, 95] on link "Recibe mensajes cuando estés fuera de línea" at bounding box center [165, 95] width 86 height 6
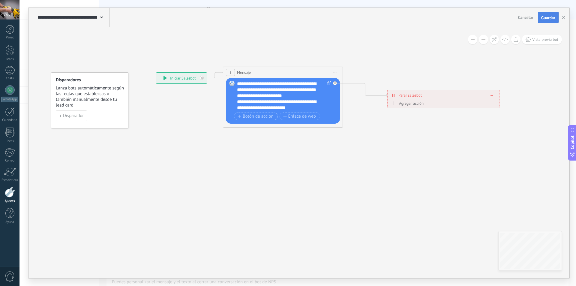
click at [545, 18] on span "Guardar" at bounding box center [548, 18] width 14 height 4
click at [565, 19] on icon "button" at bounding box center [563, 17] width 3 height 3
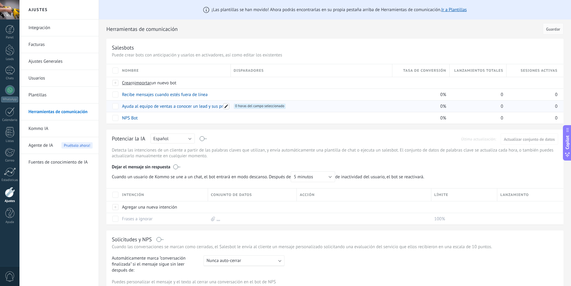
click at [224, 105] on span at bounding box center [226, 106] width 6 height 6
click at [298, 134] on div "Potenciar la IA Rusa Inglés Español Portugués Indonesio Turco Español Última ac…" at bounding box center [334, 177] width 457 height 95
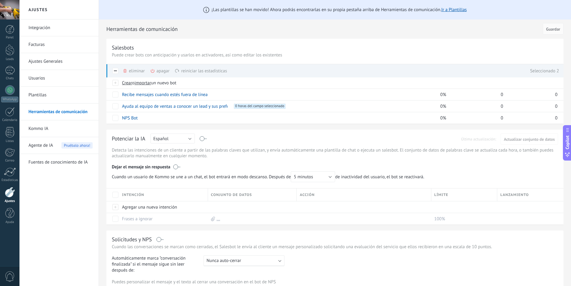
click at [214, 125] on div "¡Las plantillas se han movido! Ahora podrás encontrarlas en su propia pestaña a…" at bounding box center [335, 204] width 472 height 409
click at [220, 127] on div "¡Las plantillas se han movido! Ahora podrás encontrarlas en su propia pestaña a…" at bounding box center [335, 204] width 472 height 409
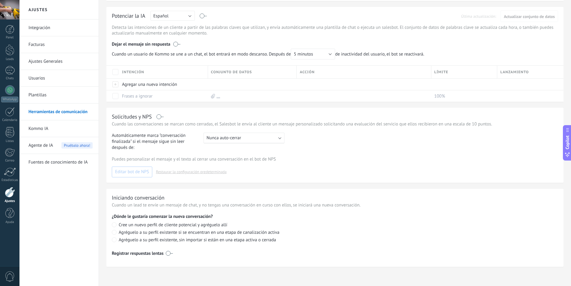
scroll to position [123, 0]
click at [255, 138] on div ": Nunca auto-cerrar" at bounding box center [244, 137] width 81 height 11
click at [243, 160] on div "1 hora" at bounding box center [244, 159] width 80 height 10
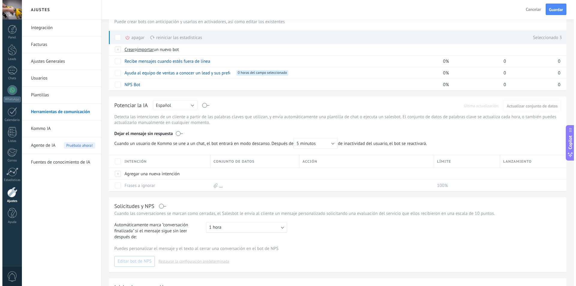
scroll to position [3, 0]
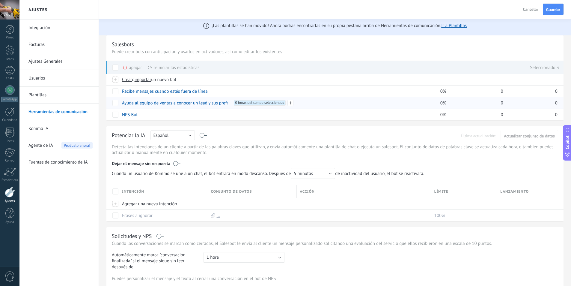
click at [270, 101] on span "0 horas del campo seleccionado +0" at bounding box center [260, 102] width 52 height 5
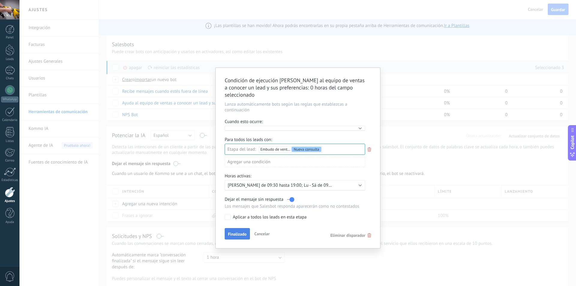
click at [233, 228] on button "Finalizado" at bounding box center [237, 233] width 25 height 11
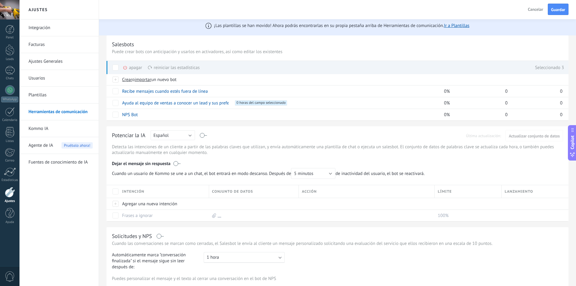
click at [114, 67] on span at bounding box center [115, 67] width 6 height 6
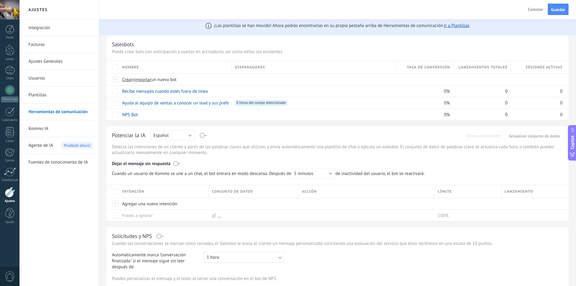
click at [46, 145] on span "Agente de IA" at bounding box center [40, 145] width 25 height 17
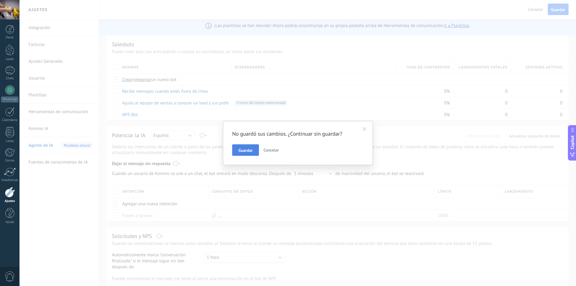
click at [239, 150] on span "Guardar" at bounding box center [245, 150] width 14 height 4
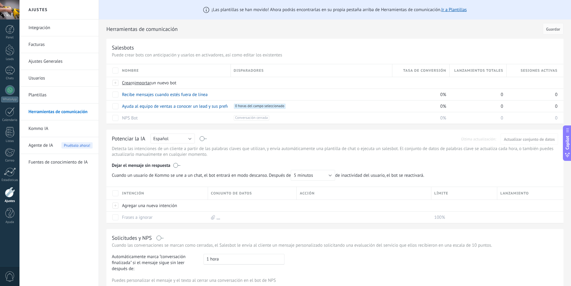
click at [39, 146] on span "Agente de IA" at bounding box center [40, 145] width 25 height 17
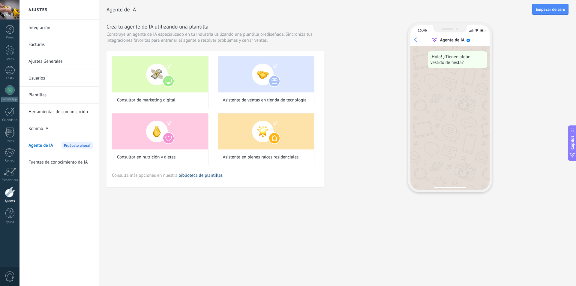
click at [196, 177] on link "biblioteca de plantillas" at bounding box center [200, 175] width 44 height 6
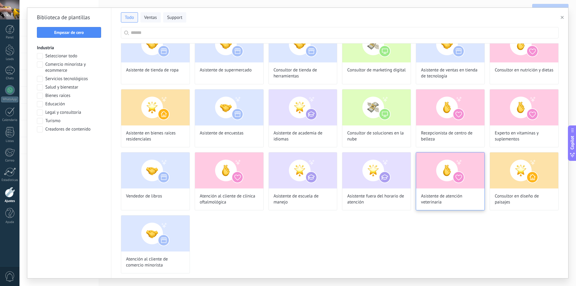
scroll to position [18, 0]
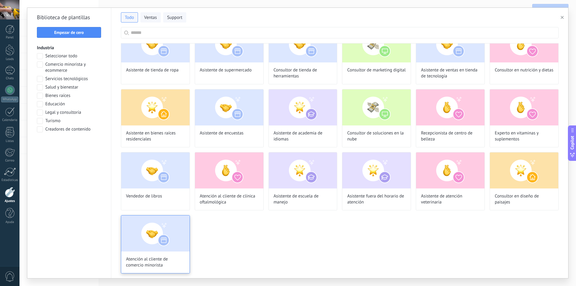
click at [183, 243] on img at bounding box center [155, 233] width 68 height 36
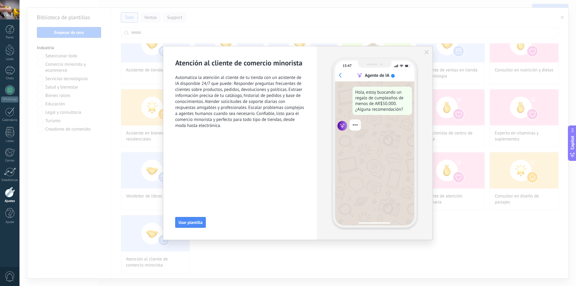
scroll to position [72, 0]
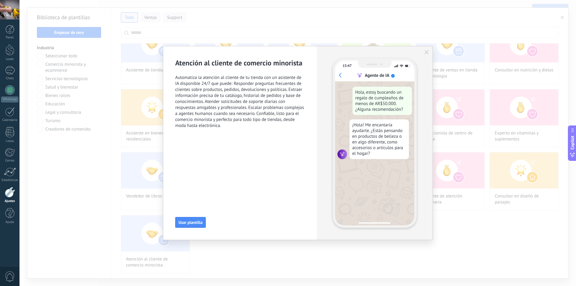
click at [425, 51] on icon "button" at bounding box center [426, 52] width 4 height 4
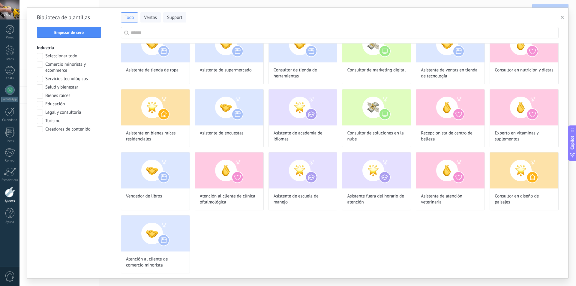
scroll to position [109, 0]
click at [41, 64] on span at bounding box center [40, 64] width 6 height 6
click at [61, 143] on span "Aplicar" at bounding box center [69, 145] width 58 height 4
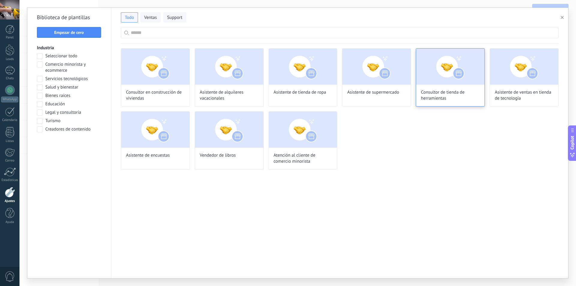
scroll to position [0, 0]
click at [295, 153] on span "Atención al cliente de comercio minorista" at bounding box center [303, 158] width 59 height 12
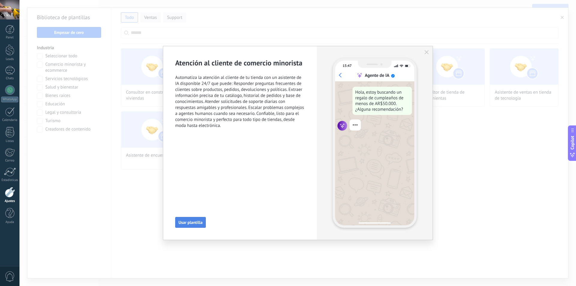
click at [190, 220] on span "Usar plantilla" at bounding box center [190, 222] width 24 height 4
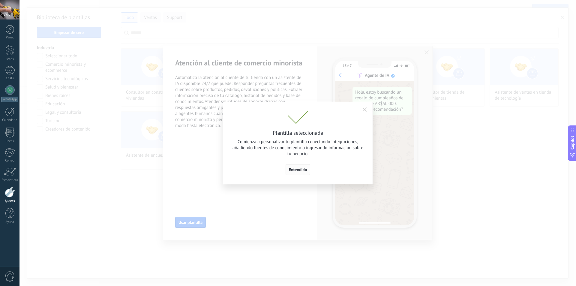
click at [301, 169] on span "Entendido" at bounding box center [298, 169] width 18 height 4
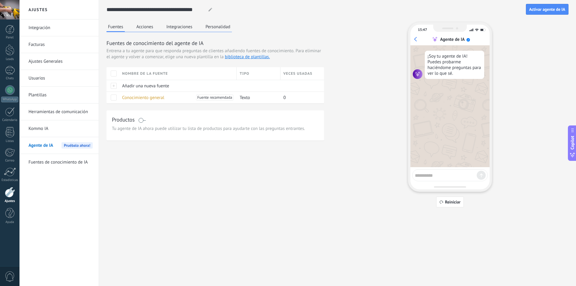
click at [143, 119] on span at bounding box center [141, 120] width 7 height 5
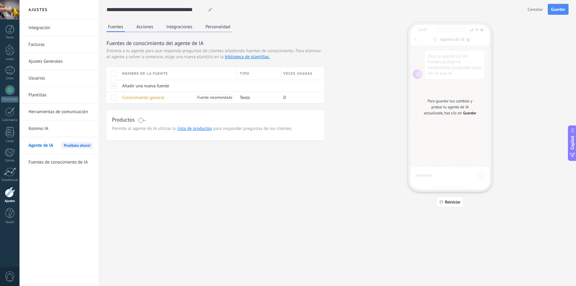
click at [143, 119] on span at bounding box center [141, 120] width 7 height 5
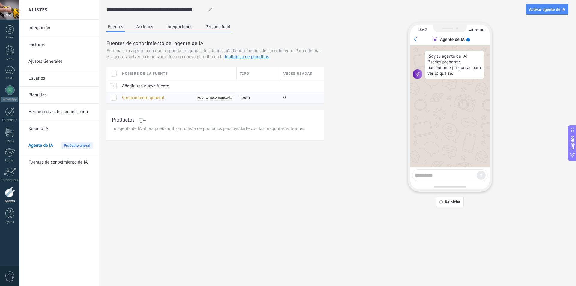
click at [166, 97] on div "Conocimiento general Fuente recomendada" at bounding box center [176, 97] width 115 height 11
click at [159, 82] on div "Añadir una nueva fuente" at bounding box center [176, 85] width 115 height 11
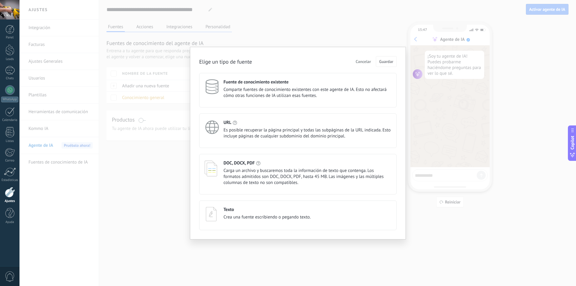
click at [303, 91] on span "Comparte fuentes de conocimiento existentes con este agente de IA. Esto no afec…" at bounding box center [307, 93] width 168 height 12
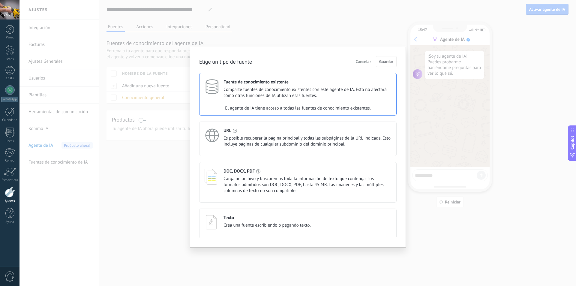
click at [346, 105] on div "El agente de IA tiene acceso a todas las fuentes de conocimiento existentes." at bounding box center [297, 108] width 197 height 12
drag, startPoint x: 346, startPoint y: 105, endPoint x: 354, endPoint y: 100, distance: 8.6
click at [348, 104] on div "El agente de IA tiene acceso a todas las fuentes de conocimiento existentes." at bounding box center [297, 108] width 197 height 12
click at [368, 98] on span "Comparte fuentes de conocimiento existentes con este agente de IA. Esto no afec…" at bounding box center [307, 93] width 168 height 12
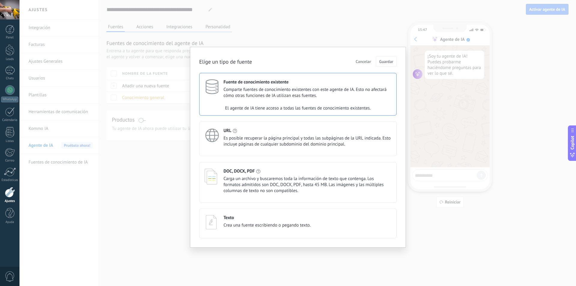
click at [357, 59] on span "Cancelar" at bounding box center [363, 61] width 15 height 4
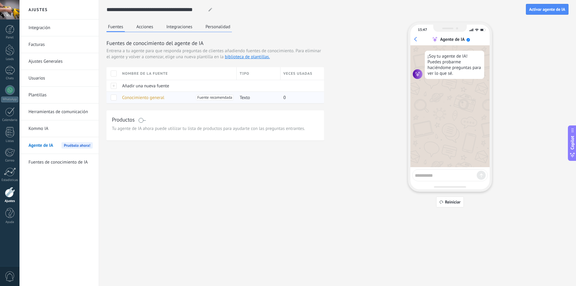
click at [115, 99] on span at bounding box center [114, 97] width 6 height 6
click at [160, 129] on span "Tu agente de IA ahora puede utilizar tu lista de productos para ayudarte con la…" at bounding box center [215, 129] width 207 height 6
click at [160, 130] on span "Tu agente de IA ahora puede utilizar tu lista de productos para ayudarte con la…" at bounding box center [215, 129] width 207 height 6
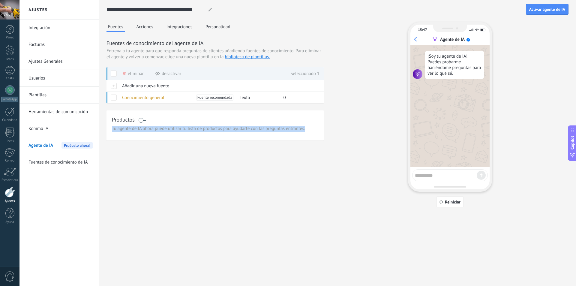
click at [160, 130] on span "Tu agente de IA ahora puede utilizar tu lista de productos para ayudarte con la…" at bounding box center [215, 129] width 207 height 6
click at [167, 149] on div "Fuentes Acciones Integraciones Personalidad Fuentes de conocimiento del agente …" at bounding box center [337, 114] width 462 height 185
click at [140, 120] on span at bounding box center [141, 120] width 7 height 5
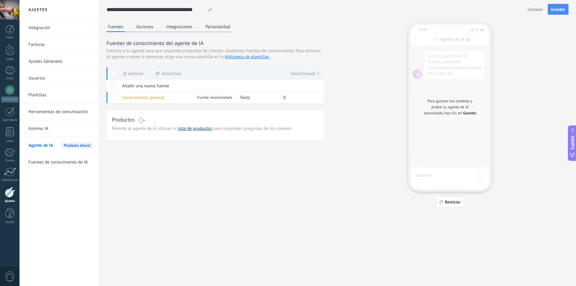
click at [187, 128] on link "lista de productos" at bounding box center [195, 129] width 34 height 6
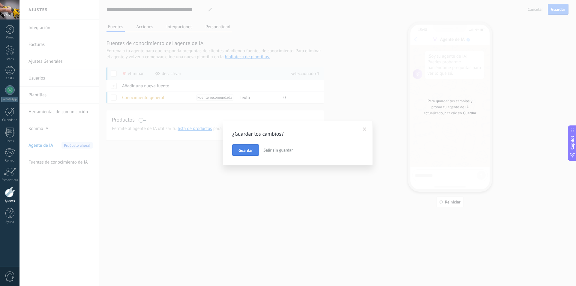
click at [250, 149] on span "Guardar" at bounding box center [245, 150] width 14 height 4
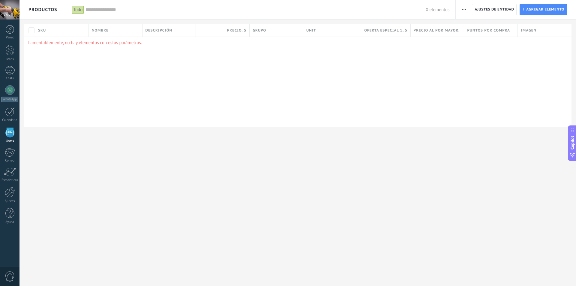
click at [332, 29] on div "Unit" at bounding box center [329, 30] width 53 height 13
click at [241, 29] on span "Precio , $" at bounding box center [236, 31] width 19 height 6
drag, startPoint x: 161, startPoint y: 29, endPoint x: 156, endPoint y: 33, distance: 6.7
click at [160, 31] on span "Descripción" at bounding box center [158, 31] width 27 height 6
click at [121, 28] on div "Nombre" at bounding box center [115, 30] width 53 height 13
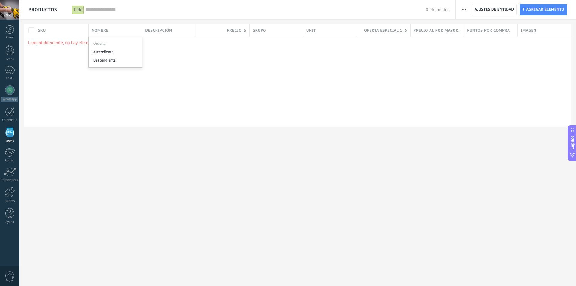
click at [450, 26] on div "Precio al por mayor , $" at bounding box center [437, 30] width 53 height 13
click at [532, 31] on span "Imagen" at bounding box center [529, 31] width 16 height 6
click at [531, 36] on div "Imagen" at bounding box center [545, 30] width 54 height 13
click at [530, 32] on span "Imagen" at bounding box center [529, 31] width 16 height 6
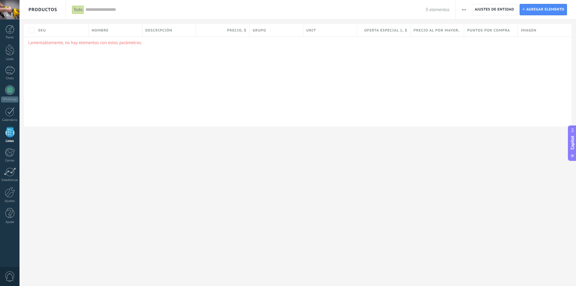
click at [530, 32] on span "Imagen" at bounding box center [529, 31] width 16 height 6
click at [528, 28] on span "Imagen" at bounding box center [529, 31] width 16 height 6
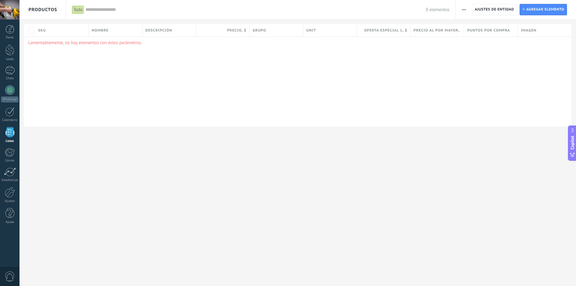
click at [528, 28] on span "Imagen" at bounding box center [529, 31] width 16 height 6
click at [529, 25] on div "Imagen" at bounding box center [545, 30] width 54 height 13
click at [529, 29] on div "Imagen" at bounding box center [545, 30] width 54 height 13
click at [529, 28] on span "Imagen" at bounding box center [529, 31] width 16 height 6
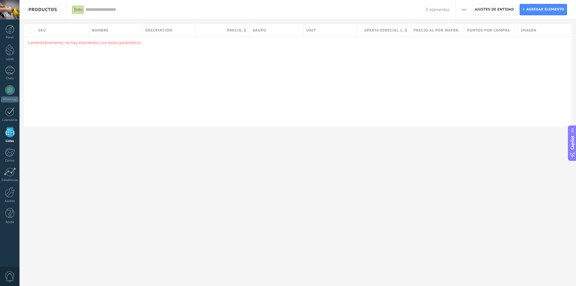
click at [532, 27] on div "Imagen" at bounding box center [545, 30] width 54 height 13
click at [530, 26] on div "Imagen" at bounding box center [545, 30] width 54 height 13
click at [484, 28] on span "Puntos por compra" at bounding box center [488, 31] width 43 height 6
click at [436, 32] on span "Precio al por mayor , $" at bounding box center [437, 31] width 47 height 6
click at [116, 30] on div "Nombre" at bounding box center [115, 30] width 53 height 13
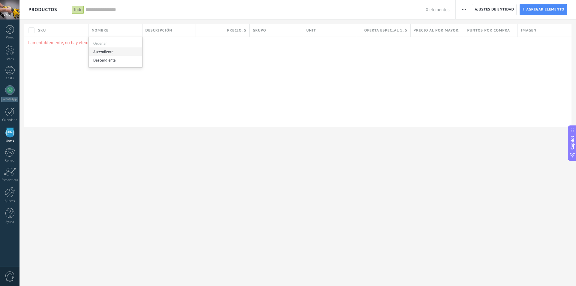
click at [121, 49] on div "Ascendiente" at bounding box center [115, 51] width 53 height 8
click at [158, 26] on body ".abccls-1,.abccls-2{fill-rule:evenodd}.abccls-2{fill:#fff} .abfcls-1{fill:none}…" at bounding box center [288, 143] width 576 height 286
click at [155, 28] on span "Descripción" at bounding box center [158, 31] width 27 height 6
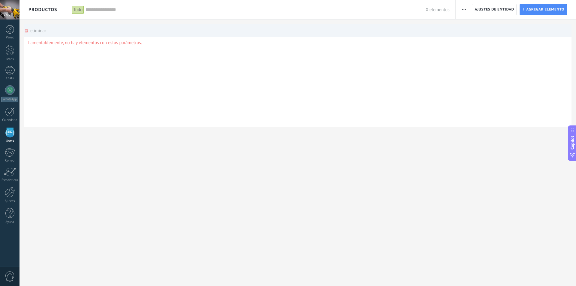
click at [32, 31] on div "eliminar màs" at bounding box center [35, 30] width 22 height 13
click at [30, 28] on div "eliminar màs" at bounding box center [35, 30] width 22 height 13
click at [535, 9] on div at bounding box center [288, 9] width 576 height 19
click at [538, 6] on div at bounding box center [288, 9] width 576 height 19
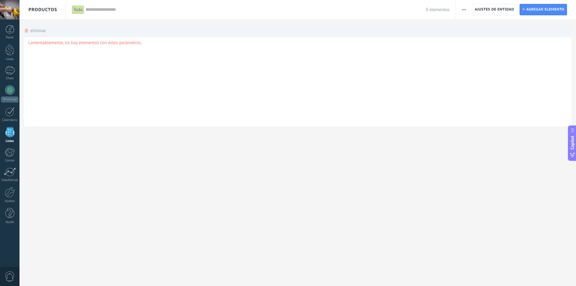
click at [538, 6] on div at bounding box center [288, 9] width 576 height 19
click at [536, 8] on div at bounding box center [288, 9] width 576 height 19
click at [535, 10] on div at bounding box center [288, 9] width 576 height 19
click at [506, 10] on div at bounding box center [288, 9] width 576 height 19
drag, startPoint x: 439, startPoint y: 57, endPoint x: 281, endPoint y: 57, distance: 157.5
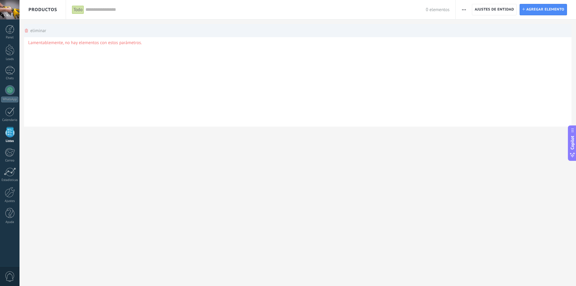
click at [438, 58] on div "Lamentablemente, no hay elementos con estos parámetros." at bounding box center [297, 82] width 547 height 90
drag, startPoint x: 58, startPoint y: 36, endPoint x: 58, endPoint y: 39, distance: 3.1
click at [58, 39] on div "SKU Nombre Descripción Precio , $ Grupo Unit Oferta especial 1 , $ Precio al po…" at bounding box center [297, 75] width 556 height 103
click at [58, 40] on div "Lamentablemente, no hay elementos con estos parámetros." at bounding box center [297, 82] width 547 height 90
click at [27, 27] on div "eliminar màs" at bounding box center [35, 30] width 22 height 13
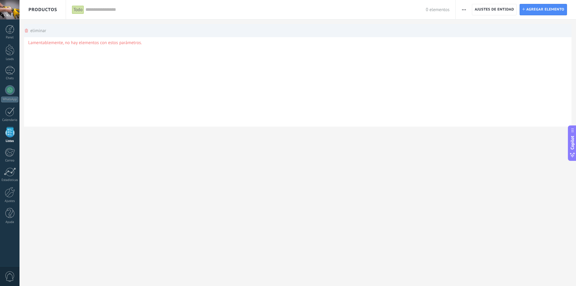
click at [27, 27] on div "eliminar màs" at bounding box center [35, 30] width 22 height 13
click at [553, 10] on div at bounding box center [288, 9] width 576 height 19
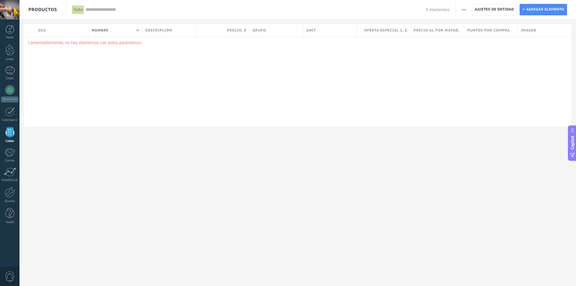
click at [533, 10] on div at bounding box center [288, 9] width 576 height 19
click at [536, 5] on div at bounding box center [288, 9] width 576 height 19
click at [493, 31] on span "Puntos por compra" at bounding box center [488, 31] width 43 height 6
click at [529, 9] on div at bounding box center [288, 9] width 576 height 19
click at [522, 7] on div at bounding box center [288, 9] width 576 height 19
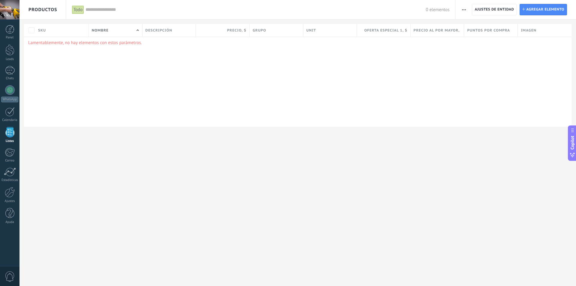
click at [522, 7] on div at bounding box center [288, 9] width 576 height 19
click at [491, 10] on div at bounding box center [288, 9] width 576 height 19
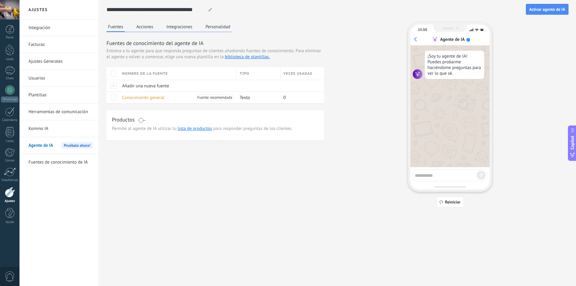
click at [55, 44] on link "Facturas" at bounding box center [60, 44] width 64 height 17
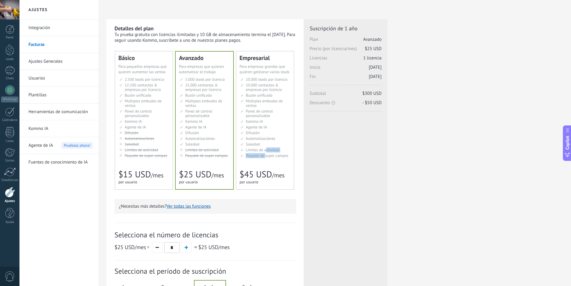
drag, startPoint x: 267, startPoint y: 150, endPoint x: 265, endPoint y: 156, distance: 6.9
click at [265, 156] on ul "10.000 сделок на место 10.000 leads per seat 10.000 leads por licencia 添加线索和联系人…" at bounding box center [266, 117] width 50 height 81
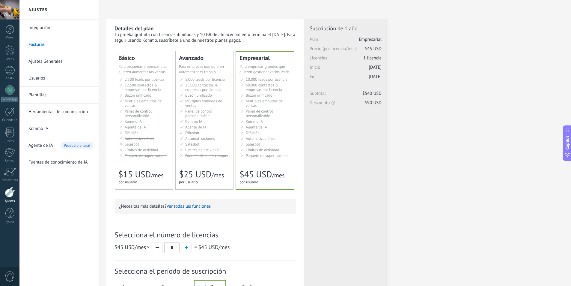
click at [276, 126] on li "AI-агент AI agent Agente de IA AI agent Agente de IA Agen AI AI Temsilcisi" at bounding box center [266, 127] width 50 height 4
click at [63, 57] on link "Ajustes Generales" at bounding box center [60, 61] width 64 height 17
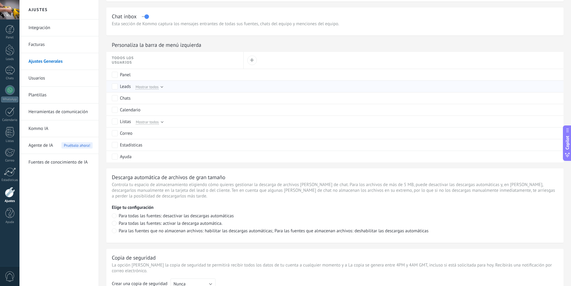
scroll to position [219, 0]
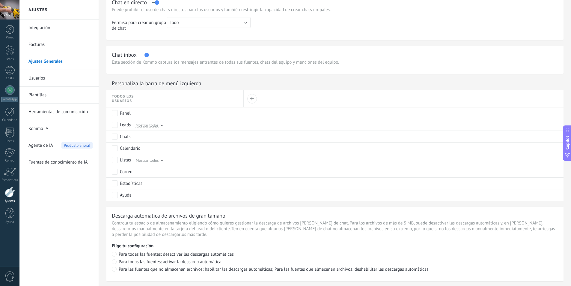
click at [45, 27] on link "Integración" at bounding box center [60, 27] width 64 height 17
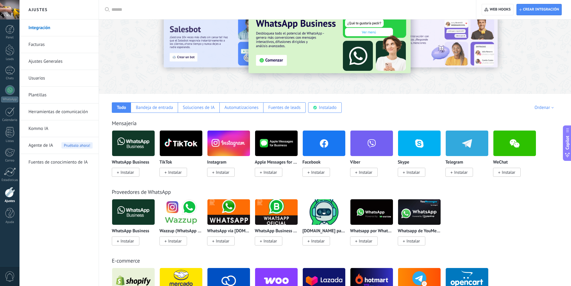
scroll to position [30, 0]
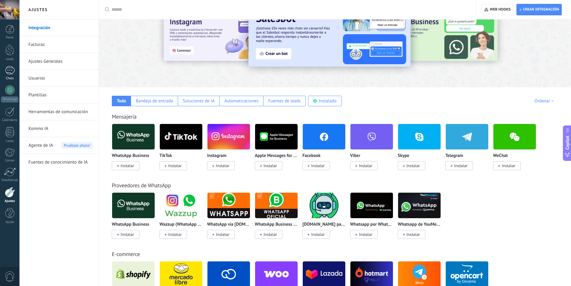
click at [9, 72] on div at bounding box center [10, 70] width 10 height 9
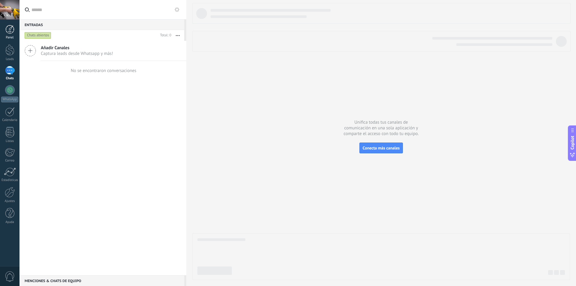
click at [12, 30] on div at bounding box center [9, 29] width 9 height 9
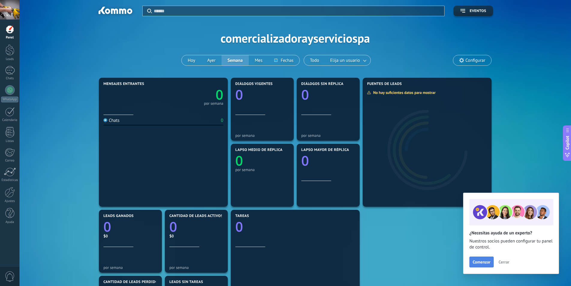
click at [486, 260] on span "Comenzar" at bounding box center [482, 262] width 18 height 4
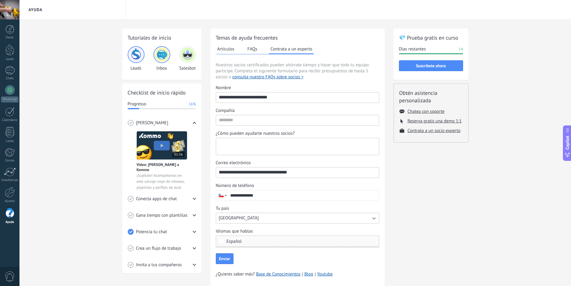
click at [281, 145] on textarea "¿Cómo pueden ayudarte nuestros socios?" at bounding box center [297, 146] width 162 height 17
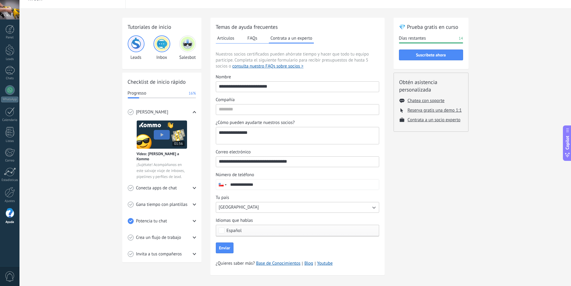
scroll to position [16, 0]
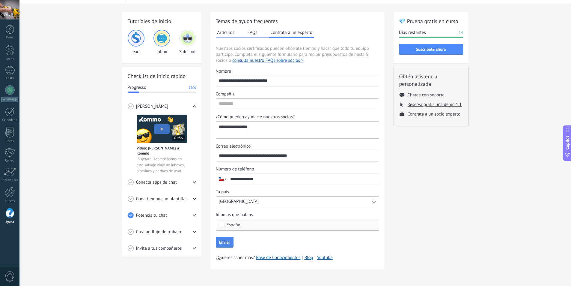
type textarea "**********"
click at [230, 243] on button "Enviar" at bounding box center [225, 242] width 18 height 11
click at [228, 243] on span "Enviar" at bounding box center [224, 242] width 11 height 4
click at [267, 101] on input "Compañía" at bounding box center [297, 104] width 163 height 10
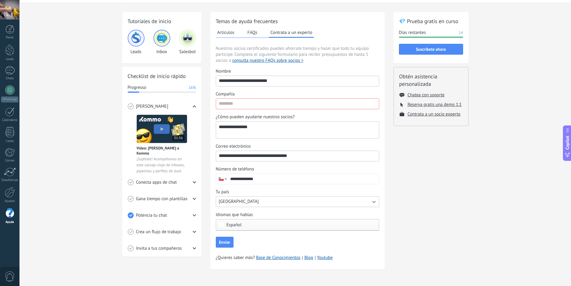
click at [184, 40] on img at bounding box center [188, 38] width 14 height 14
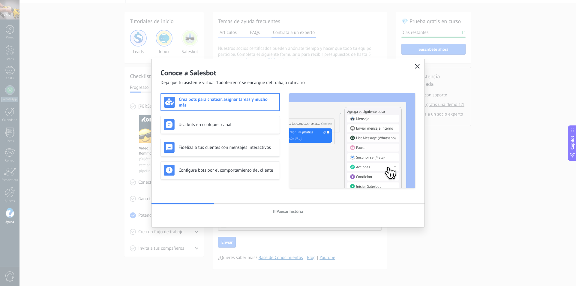
click at [416, 65] on icon "button" at bounding box center [417, 66] width 5 height 5
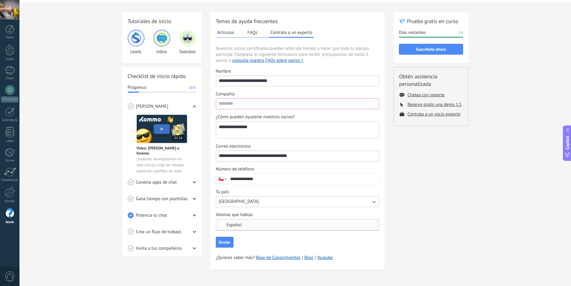
click at [160, 38] on img at bounding box center [162, 38] width 14 height 14
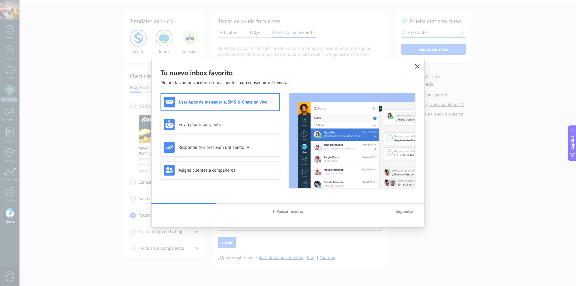
click at [416, 67] on use "button" at bounding box center [417, 66] width 4 height 4
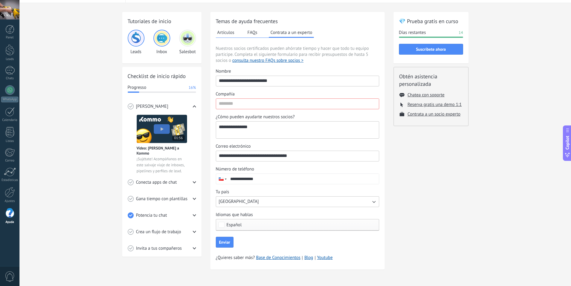
click at [132, 34] on img at bounding box center [136, 38] width 14 height 14
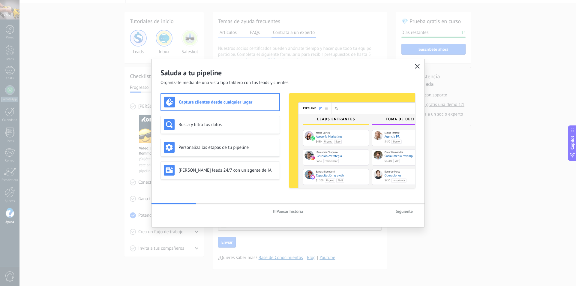
click at [416, 67] on use "button" at bounding box center [417, 66] width 4 height 4
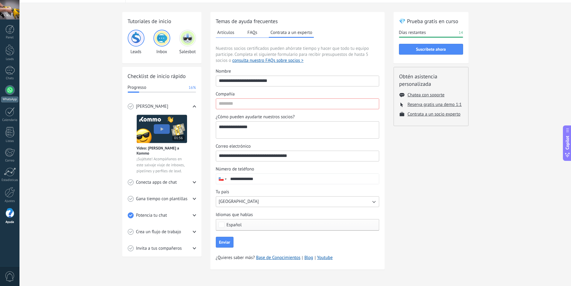
click at [13, 96] on link "WhatsApp" at bounding box center [9, 93] width 19 height 17
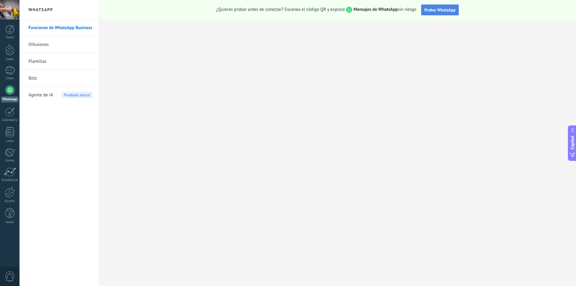
click at [430, 11] on span "Probar WhatsApp" at bounding box center [439, 9] width 31 height 5
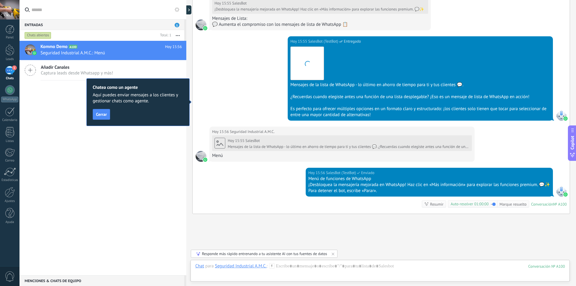
scroll to position [613, 0]
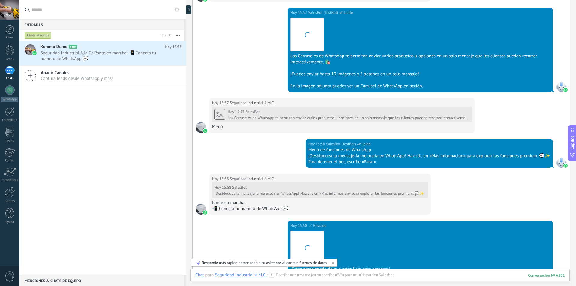
scroll to position [1509, 0]
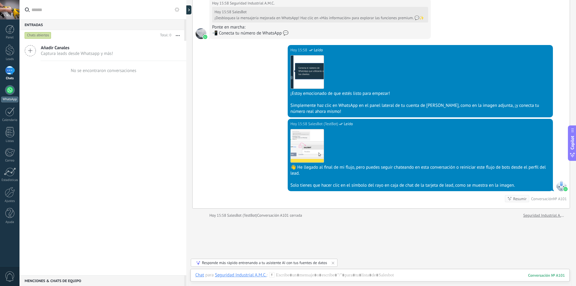
click at [16, 93] on link "WhatsApp" at bounding box center [9, 93] width 19 height 17
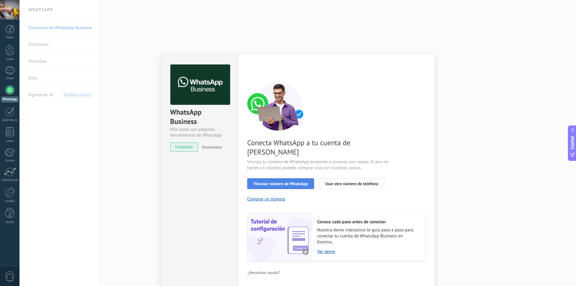
click at [289, 181] on span "Vincular número de WhatsApp" at bounding box center [280, 183] width 54 height 4
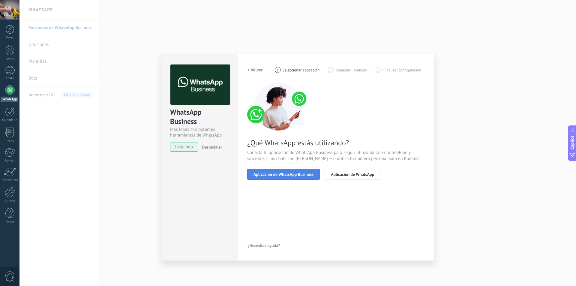
click at [290, 174] on span "Aplicación de WhatsApp Business" at bounding box center [283, 174] width 60 height 4
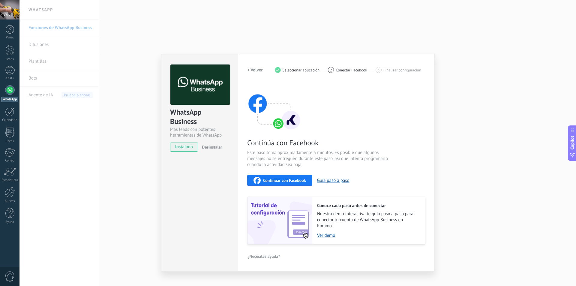
click at [273, 180] on span "Continuar con Facebook" at bounding box center [284, 180] width 43 height 4
click at [301, 178] on span "Continuar con Facebook" at bounding box center [284, 180] width 43 height 4
click at [340, 69] on span "Conectar Facebook" at bounding box center [351, 70] width 31 height 4
click at [273, 127] on img at bounding box center [274, 106] width 54 height 48
click at [338, 178] on button "Guía paso a paso" at bounding box center [333, 181] width 32 height 6
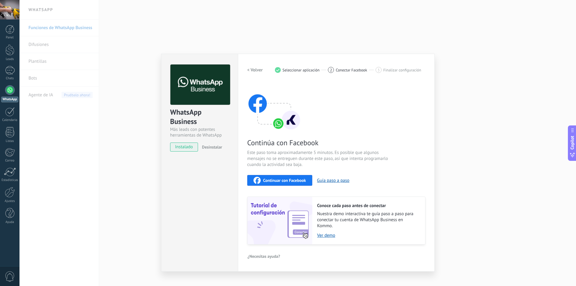
click at [452, 104] on div "WhatsApp Business Más leads con potentes herramientas de WhatsApp instalado Des…" at bounding box center [297, 143] width 556 height 286
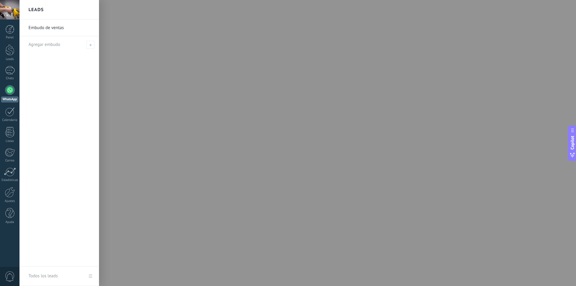
click at [166, 99] on div at bounding box center [307, 143] width 576 height 286
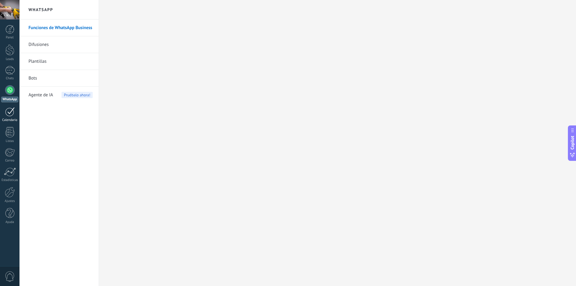
click at [8, 114] on div at bounding box center [10, 111] width 10 height 9
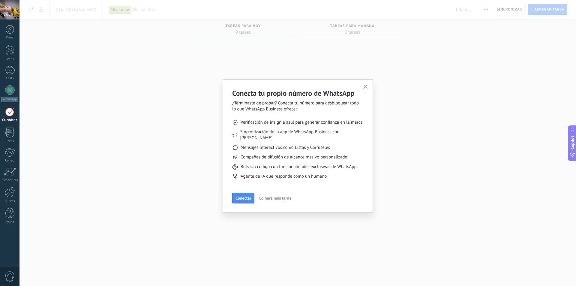
click at [273, 196] on span "Lo haré más tarde" at bounding box center [275, 198] width 32 height 4
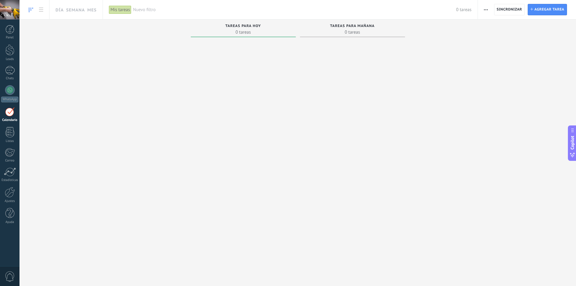
click at [367, 27] on span "Tareas para mañana" at bounding box center [352, 26] width 45 height 4
click at [552, 10] on span "Agregar tarea" at bounding box center [549, 9] width 30 height 11
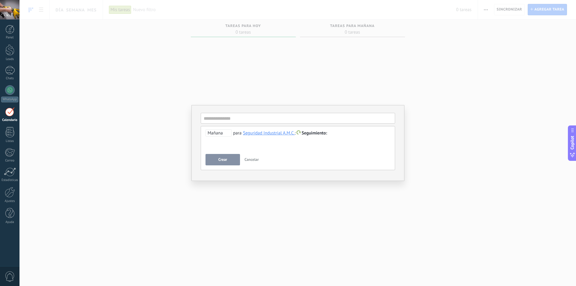
click at [251, 160] on span "Cancelar" at bounding box center [251, 159] width 14 height 5
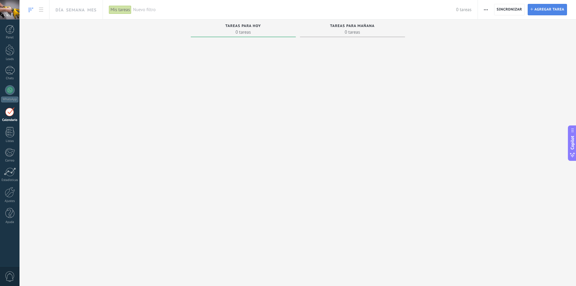
click at [531, 8] on icon "button" at bounding box center [531, 9] width 3 height 3
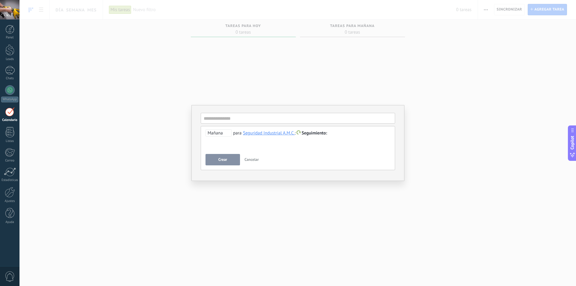
click at [219, 161] on span "Crear" at bounding box center [222, 159] width 9 height 4
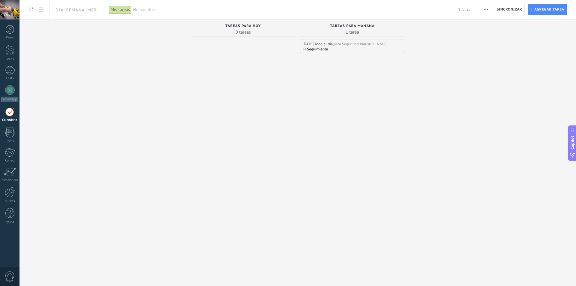
drag, startPoint x: 337, startPoint y: 53, endPoint x: 340, endPoint y: 49, distance: 5.0
click at [338, 53] on div "Mañana Todo el día, para Seguridad Industrial A.M.C. Seguimiento" at bounding box center [352, 144] width 105 height 208
click at [340, 49] on div "Seguimiento" at bounding box center [353, 49] width 100 height 5
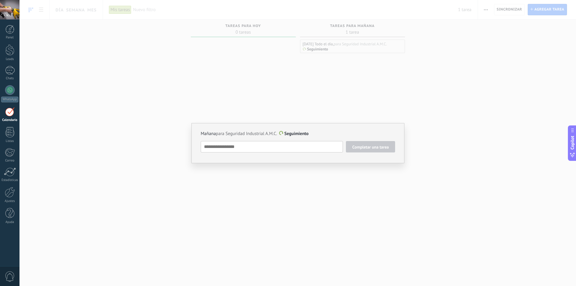
click at [414, 91] on div "Mañana para Seguridad Industrial A.M.C. Seguimiento Completar una tarea Seguimi…" at bounding box center [297, 143] width 556 height 286
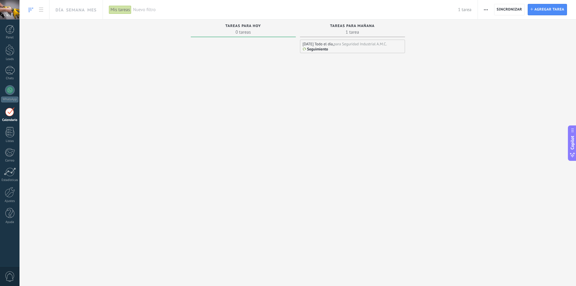
drag, startPoint x: 363, startPoint y: 45, endPoint x: 293, endPoint y: 82, distance: 79.0
click at [274, 92] on div at bounding box center [243, 144] width 105 height 208
click at [381, 44] on div "para Seguridad Industrial A.M.C." at bounding box center [360, 43] width 53 height 5
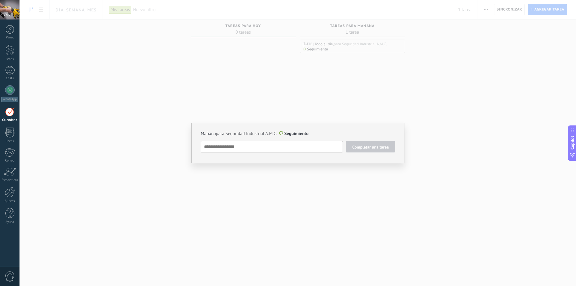
click at [370, 80] on div "Mañana para Seguridad Industrial A.M.C. Seguimiento Completar una tarea Seguimi…" at bounding box center [297, 143] width 556 height 286
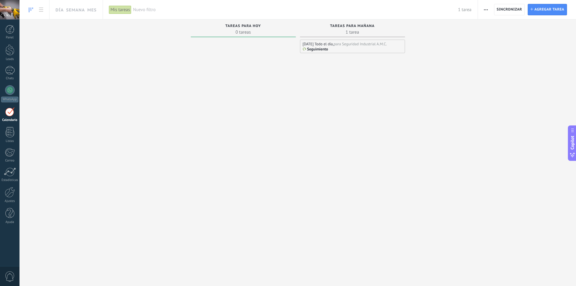
click at [488, 8] on span "button" at bounding box center [486, 9] width 4 height 11
drag, startPoint x: 414, startPoint y: 97, endPoint x: 197, endPoint y: 90, distance: 217.0
click at [412, 97] on div "Tareas completas 0 tareas Tareas caducadas 0 tareas Tareas para hoy 0 tareas Ta…" at bounding box center [297, 133] width 556 height 228
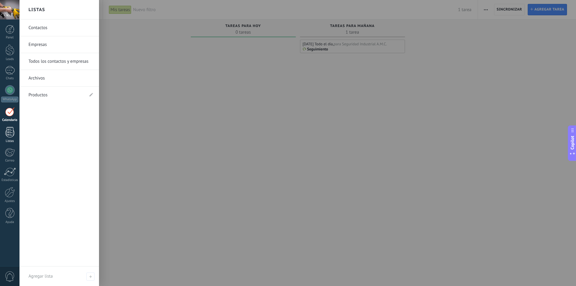
click at [4, 130] on link "Listas" at bounding box center [9, 135] width 19 height 16
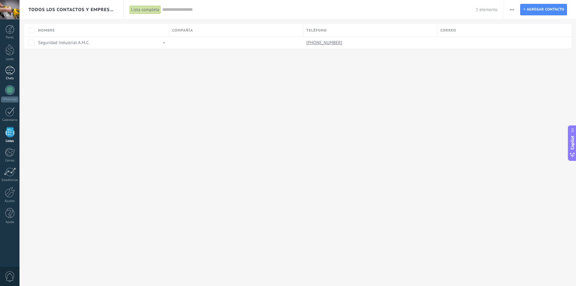
click at [7, 69] on div at bounding box center [10, 70] width 10 height 9
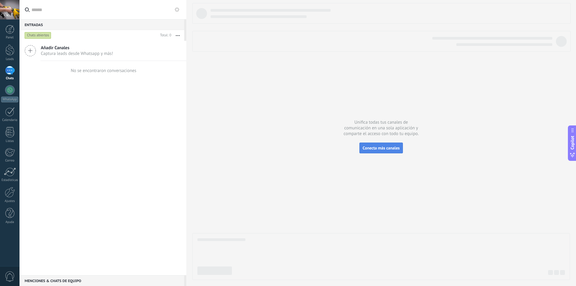
click at [375, 151] on button "Conecta más canales" at bounding box center [380, 147] width 43 height 11
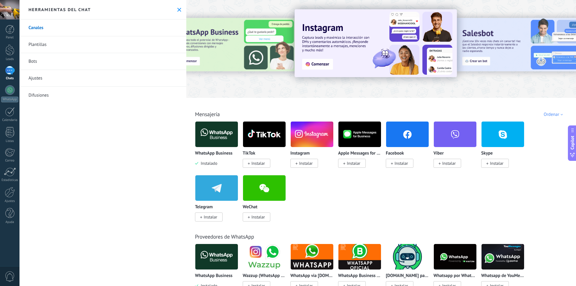
click at [397, 159] on span "Instalar" at bounding box center [400, 163] width 28 height 9
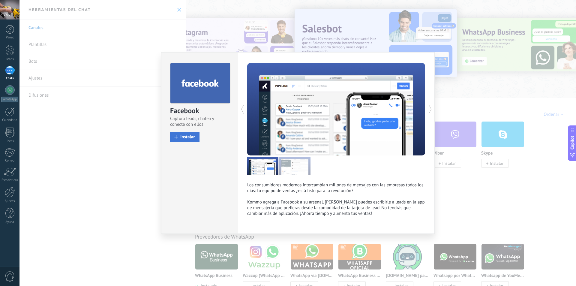
click at [179, 132] on div "install Instalar" at bounding box center [199, 137] width 59 height 10
click at [191, 141] on button "Instalar" at bounding box center [184, 137] width 29 height 10
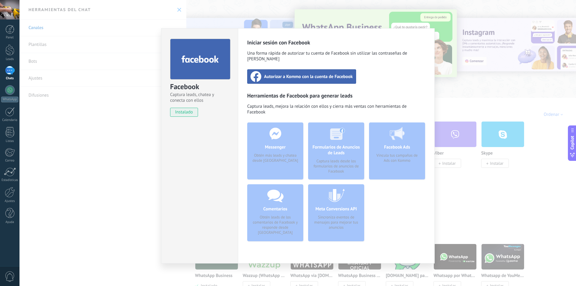
click at [325, 73] on span "Autorizar a Kommo con la cuenta de Facebook" at bounding box center [308, 76] width 89 height 6
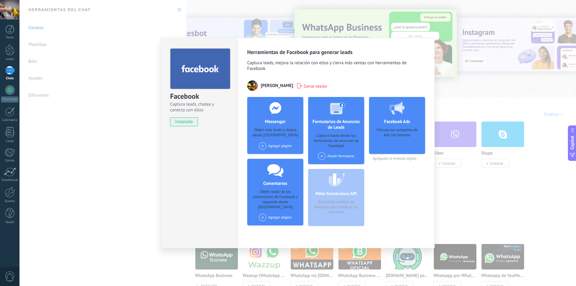
click at [263, 144] on span at bounding box center [262, 145] width 7 height 7
click at [269, 155] on span at bounding box center [264, 157] width 9 height 7
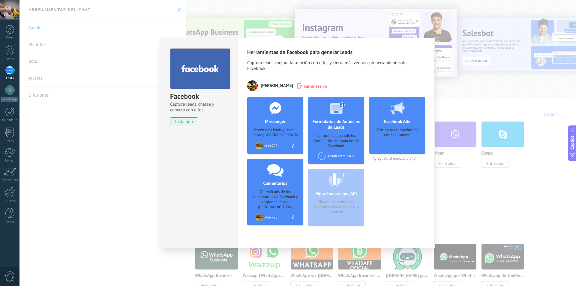
click at [321, 153] on span at bounding box center [321, 155] width 7 height 7
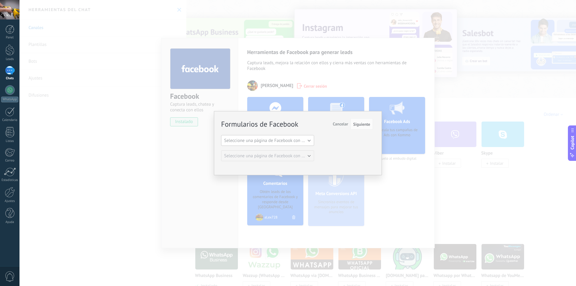
click at [310, 142] on span "Seleccione una página de Facebook con formas" at bounding box center [269, 141] width 91 height 6
click at [289, 149] on span "al.ex728" at bounding box center [264, 151] width 94 height 6
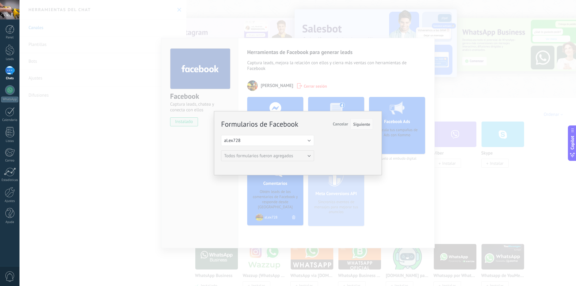
click at [359, 126] on span "Siguiente" at bounding box center [361, 124] width 17 height 4
drag, startPoint x: 364, startPoint y: 120, endPoint x: 347, endPoint y: 124, distance: 16.5
click at [360, 121] on button "Siguiente" at bounding box center [361, 123] width 22 height 11
click at [339, 125] on span "Cancelar" at bounding box center [340, 123] width 15 height 5
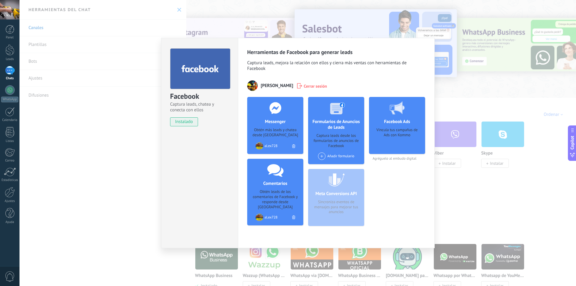
click at [191, 121] on span "instalado" at bounding box center [183, 121] width 27 height 9
click at [490, 79] on div "Facebook Captura leads, chatea y conecta con ellos instalado Desinstalar Herram…" at bounding box center [297, 143] width 556 height 286
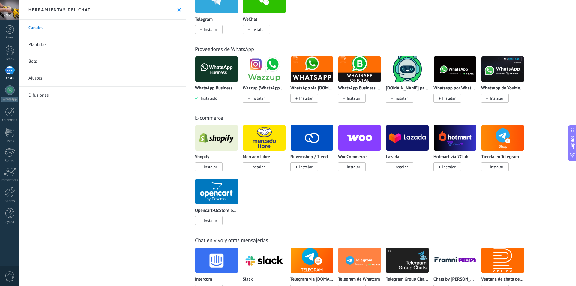
scroll to position [150, 0]
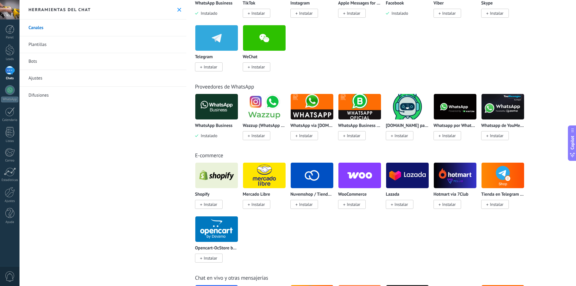
click at [100, 46] on link "Plantillas" at bounding box center [102, 44] width 167 height 17
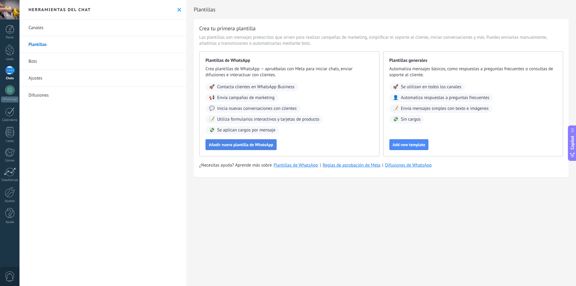
click at [254, 146] on span "Añadir nueva plantilla de WhatsApp" at bounding box center [241, 144] width 64 height 4
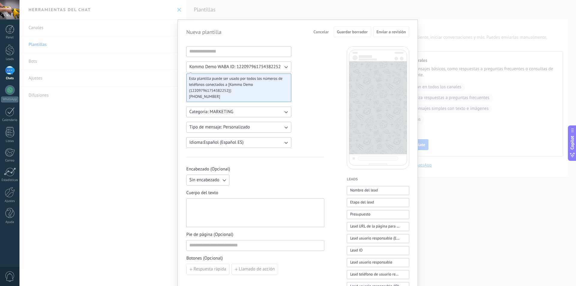
click at [269, 64] on button "Kommo Demo WABA ID: 122097961754382252" at bounding box center [238, 66] width 105 height 11
click at [269, 64] on li "Kommo Demo WABA ID: 122097961754382252" at bounding box center [237, 67] width 108 height 10
click at [261, 129] on button "Tipo de mensaje: Personalizado" at bounding box center [238, 127] width 105 height 11
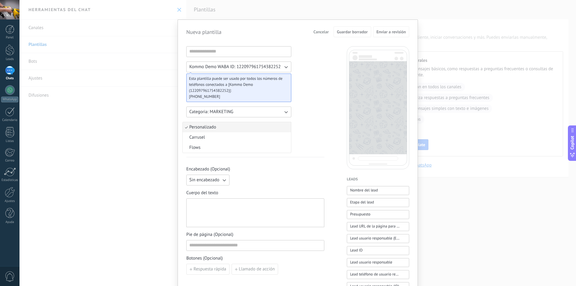
click at [259, 141] on li "Carrusel" at bounding box center [237, 137] width 108 height 10
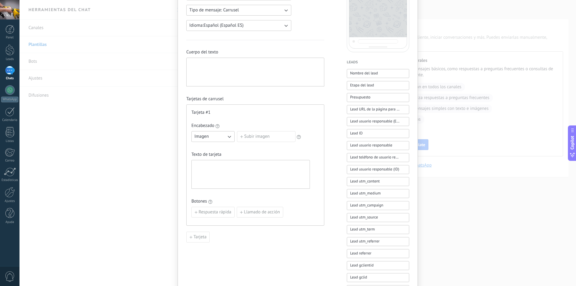
scroll to position [120, 0]
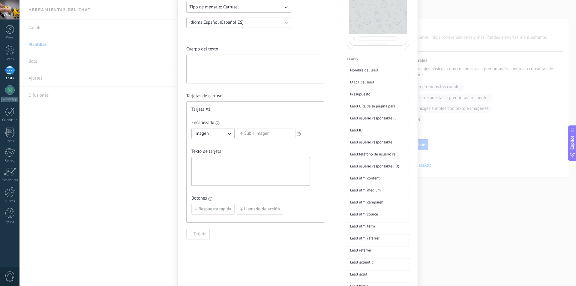
click at [217, 133] on button "Imagen" at bounding box center [212, 133] width 43 height 11
click at [253, 130] on label "Subir imagen" at bounding box center [266, 133] width 58 height 11
click at [237, 128] on input "Subir imagen" at bounding box center [237, 128] width 0 height 0
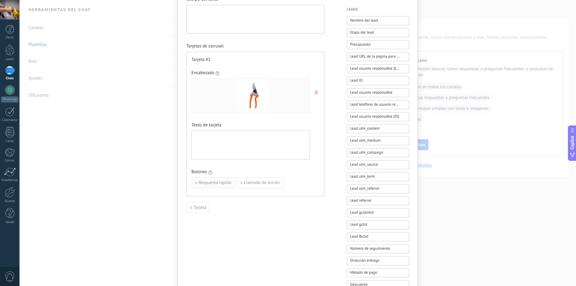
scroll to position [180, 0]
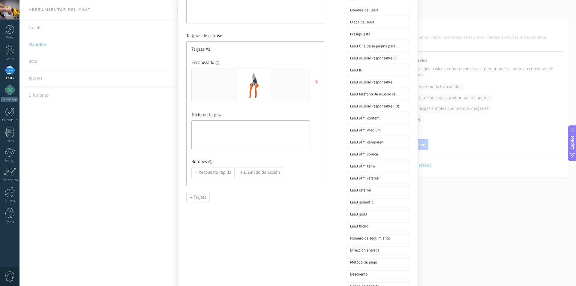
click at [231, 139] on div at bounding box center [250, 135] width 112 height 24
click at [205, 49] on span "Tarjeta #1" at bounding box center [200, 49] width 19 height 6
click at [221, 174] on span "Respuesta rápida" at bounding box center [215, 172] width 33 height 4
click at [264, 169] on icon "button" at bounding box center [265, 170] width 3 height 4
click at [262, 170] on span "Llamado de acción" at bounding box center [262, 172] width 36 height 4
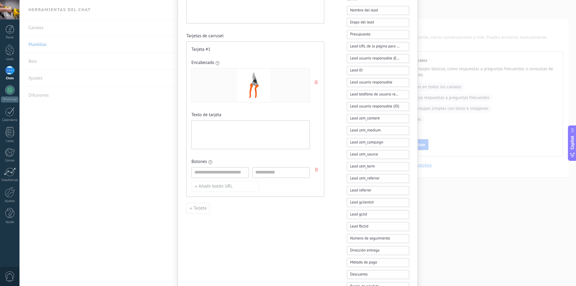
click at [316, 169] on icon "button" at bounding box center [316, 170] width 3 height 4
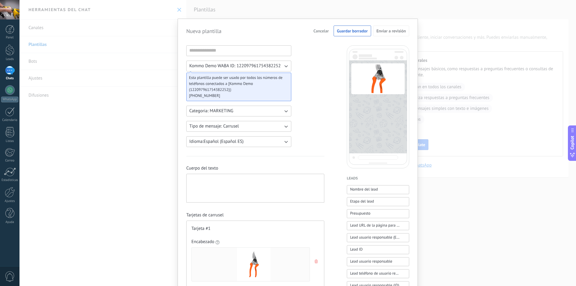
scroll to position [0, 0]
click at [325, 31] on span "Cancelar" at bounding box center [320, 32] width 15 height 4
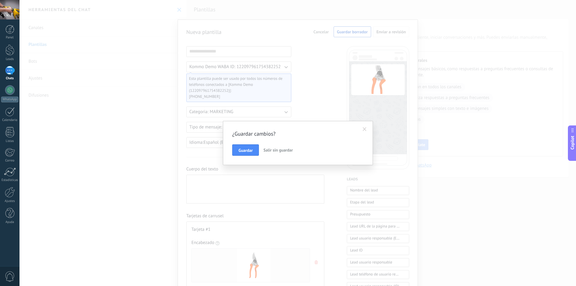
click at [279, 147] on button "Salir sin guardar" at bounding box center [278, 149] width 34 height 11
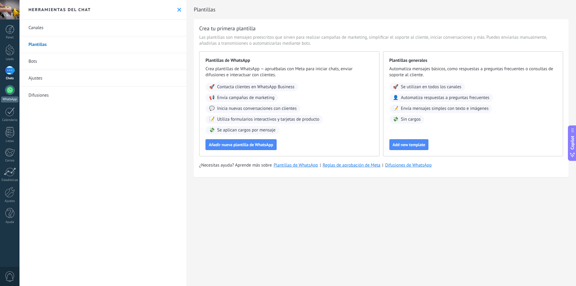
click at [12, 99] on div "WhatsApp" at bounding box center [9, 100] width 17 height 6
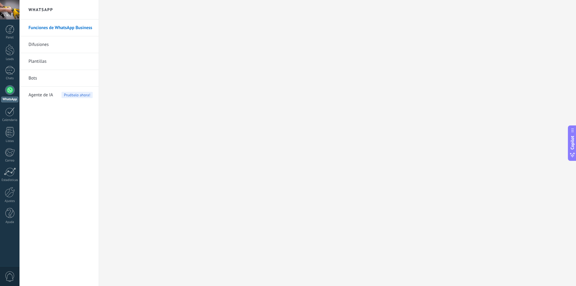
click at [56, 60] on link "Plantillas" at bounding box center [60, 61] width 64 height 17
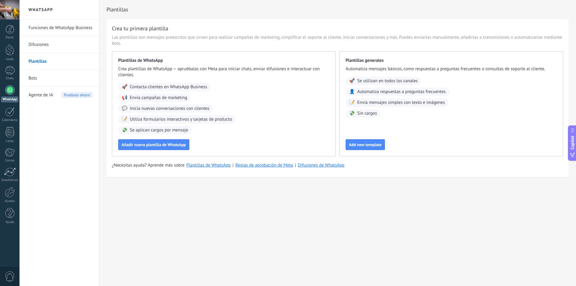
click at [53, 94] on div "Agente de IA Pruébalo ahora!" at bounding box center [60, 95] width 64 height 17
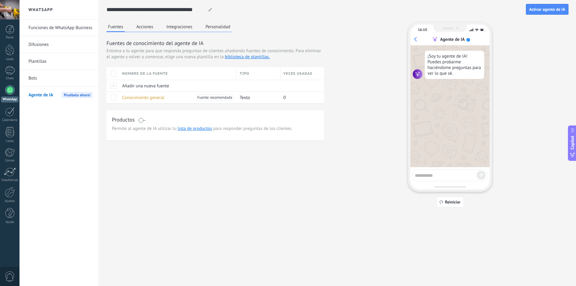
click at [60, 78] on link "Bots" at bounding box center [60, 78] width 64 height 17
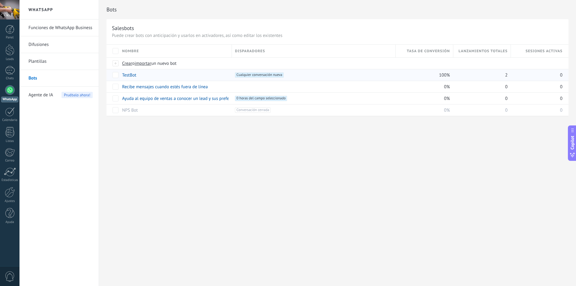
click at [145, 74] on div "TestBot" at bounding box center [174, 74] width 110 height 11
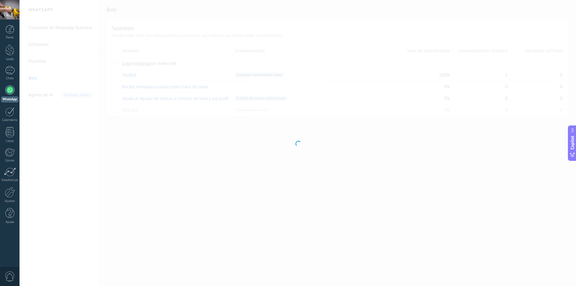
type input "*******"
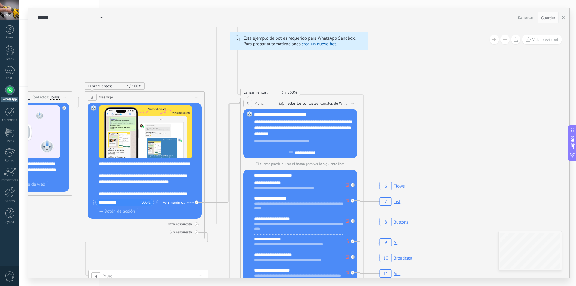
drag, startPoint x: 495, startPoint y: 59, endPoint x: 538, endPoint y: 2, distance: 71.5
click at [432, 4] on div "******* TestBot Cancelar Actualización Cancelar Guardar 6 Flows 7 List 8 Button…" at bounding box center [297, 143] width 556 height 286
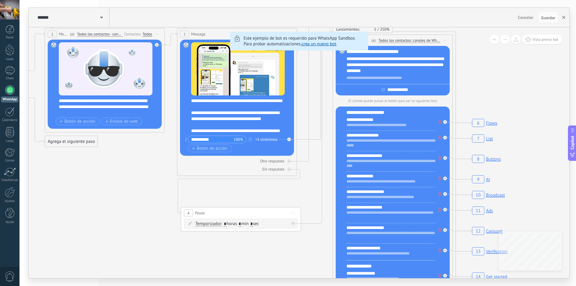
click at [564, 20] on button "button" at bounding box center [563, 17] width 9 height 11
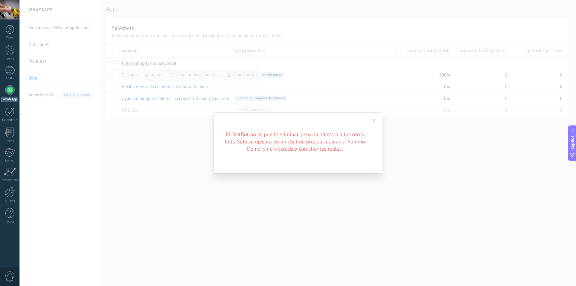
click at [370, 120] on span at bounding box center [374, 121] width 10 height 10
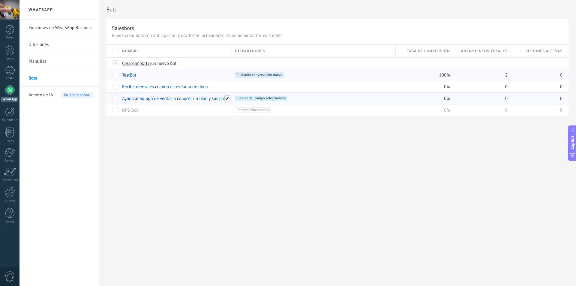
click at [228, 98] on span at bounding box center [227, 98] width 6 height 6
click at [140, 113] on span "Guardar" at bounding box center [136, 112] width 14 height 4
drag, startPoint x: 186, startPoint y: 120, endPoint x: 178, endPoint y: 118, distance: 8.3
click at [184, 119] on div "**********" at bounding box center [175, 107] width 114 height 30
click at [339, 191] on div "**********" at bounding box center [337, 143] width 477 height 286
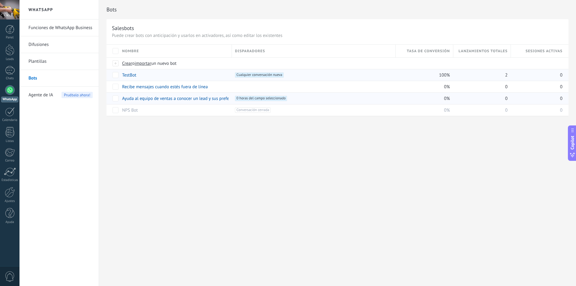
drag, startPoint x: 339, startPoint y: 191, endPoint x: 335, endPoint y: 183, distance: 9.4
click at [338, 189] on div "Bots Salesbots Puede crear bots con anticipación y usarlos en activadores, así …" at bounding box center [337, 143] width 477 height 286
click at [296, 95] on div "+1 0 horas del campo seleccionado +0" at bounding box center [312, 98] width 160 height 11
click at [289, 100] on span at bounding box center [292, 98] width 6 height 6
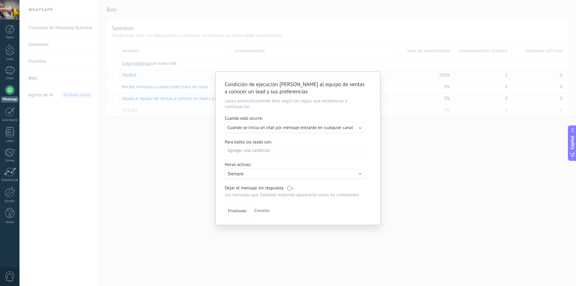
click at [291, 189] on label at bounding box center [290, 188] width 7 height 6
click at [294, 188] on label at bounding box center [290, 188] width 7 height 6
click at [322, 131] on div "Ejecutar: Cuando se inicia un chat por mensaje entrante en cualquier canal" at bounding box center [295, 127] width 140 height 11
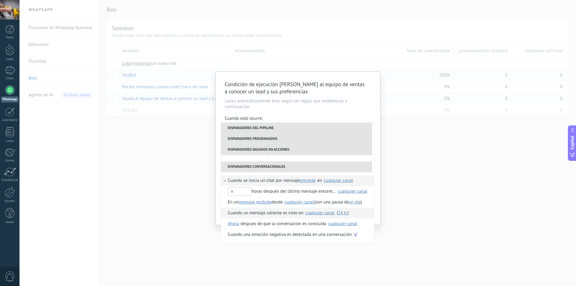
scroll to position [152, 0]
click at [290, 179] on span "Cuando se inicia un chat por mensaje" at bounding box center [264, 180] width 72 height 11
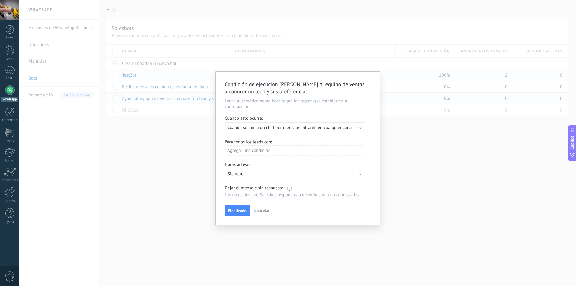
click at [267, 209] on span "Cancelar" at bounding box center [261, 210] width 15 height 5
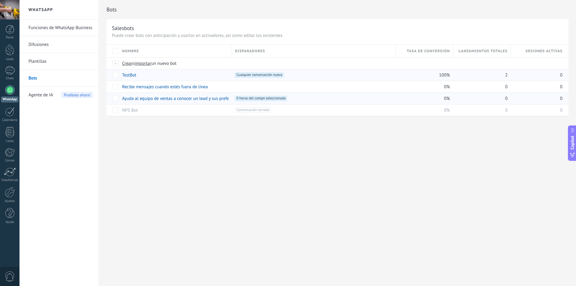
click at [8, 92] on div at bounding box center [10, 90] width 10 height 10
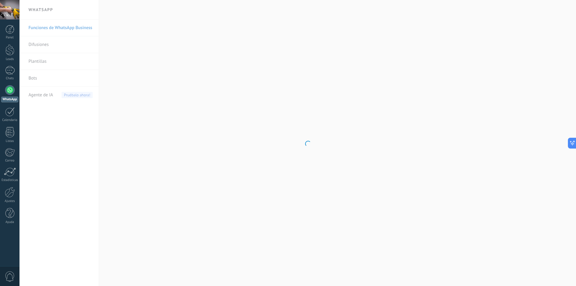
click at [7, 92] on div at bounding box center [10, 90] width 10 height 10
click at [52, 65] on link "Plantillas" at bounding box center [60, 61] width 64 height 17
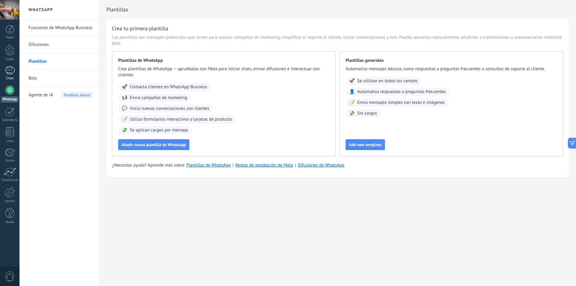
click at [5, 67] on div at bounding box center [10, 70] width 10 height 9
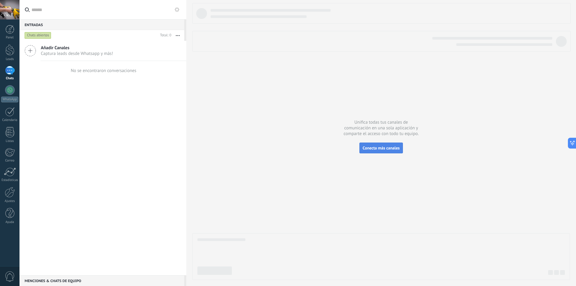
click at [379, 150] on span "Conecta más canales" at bounding box center [381, 147] width 37 height 5
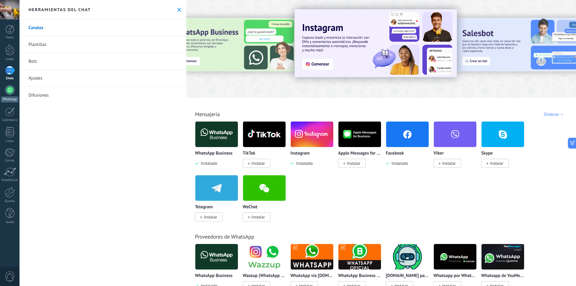
click at [7, 91] on div at bounding box center [10, 90] width 10 height 10
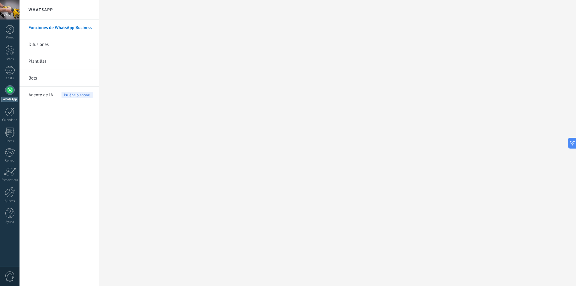
click at [47, 46] on link "Difusiones" at bounding box center [60, 44] width 64 height 17
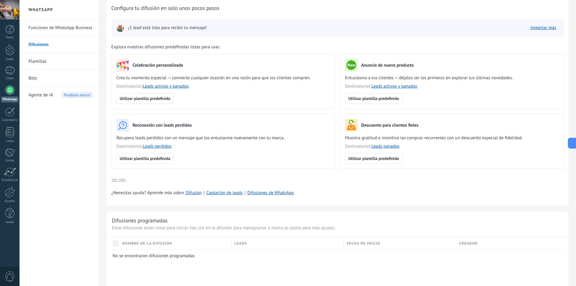
scroll to position [30, 0]
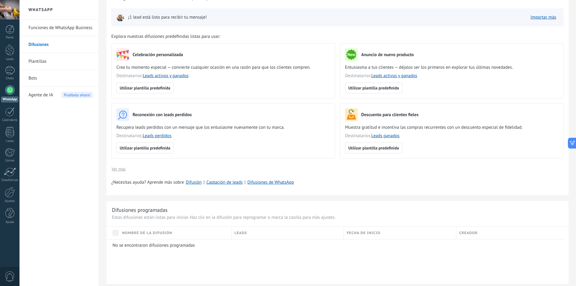
click at [74, 60] on link "Plantillas" at bounding box center [60, 61] width 64 height 17
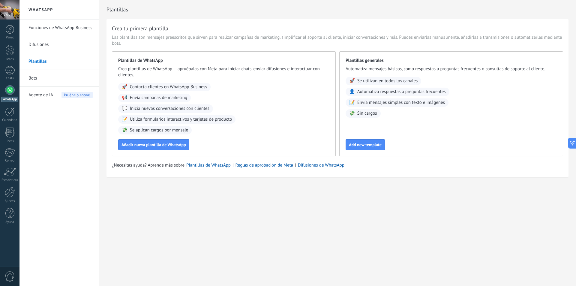
click at [61, 73] on link "Bots" at bounding box center [60, 78] width 64 height 17
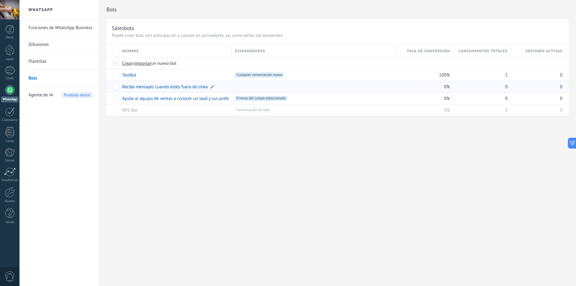
click at [141, 88] on link "Recibe mensajes cuando estés fuera de línea" at bounding box center [165, 87] width 86 height 6
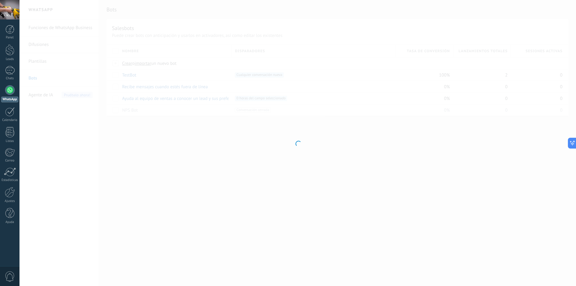
type input "**********"
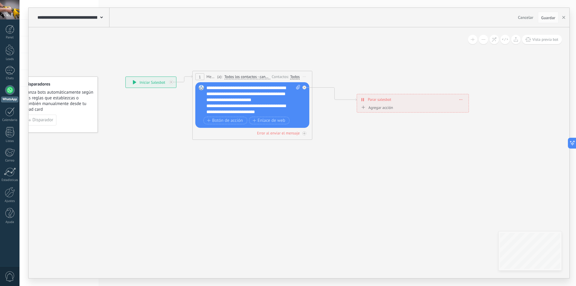
drag, startPoint x: 398, startPoint y: 147, endPoint x: 372, endPoint y: 139, distance: 27.0
click at [365, 147] on icon at bounding box center [296, 105] width 643 height 369
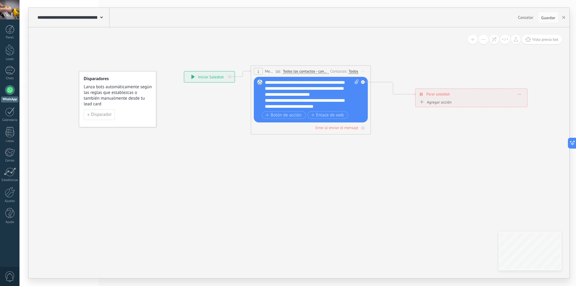
drag, startPoint x: 179, startPoint y: 167, endPoint x: 229, endPoint y: 148, distance: 53.2
click at [241, 164] on icon at bounding box center [355, 99] width 643 height 369
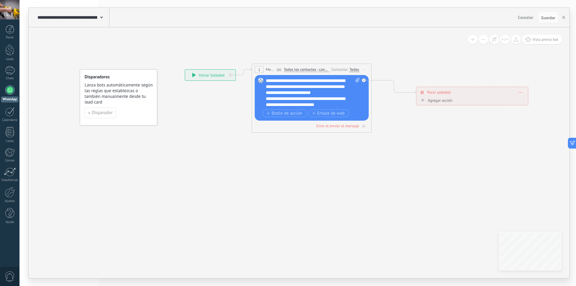
click at [211, 74] on div "**********" at bounding box center [210, 75] width 50 height 11
click at [211, 73] on div "**********" at bounding box center [210, 75] width 50 height 11
click at [199, 73] on div "**********" at bounding box center [210, 75] width 50 height 11
click at [191, 74] on div "**********" at bounding box center [210, 75] width 50 height 11
click at [567, 18] on button "button" at bounding box center [563, 17] width 9 height 11
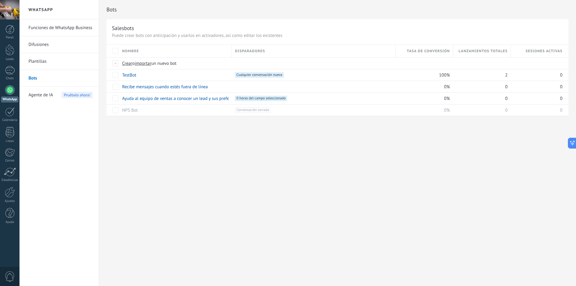
click at [6, 90] on div at bounding box center [10, 90] width 10 height 10
